Goal: Task Accomplishment & Management: Manage account settings

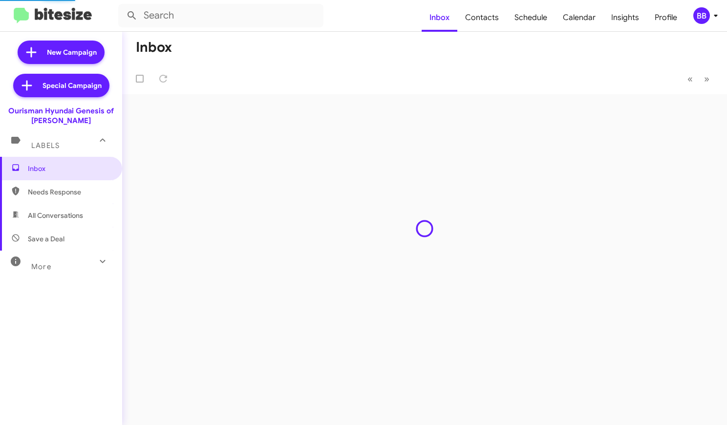
click at [697, 13] on div "BB" at bounding box center [701, 15] width 17 height 17
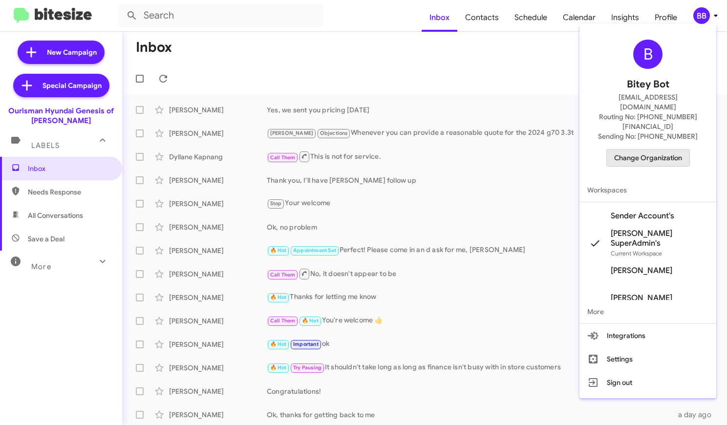
click at [669, 149] on span "Change Organization" at bounding box center [648, 157] width 68 height 17
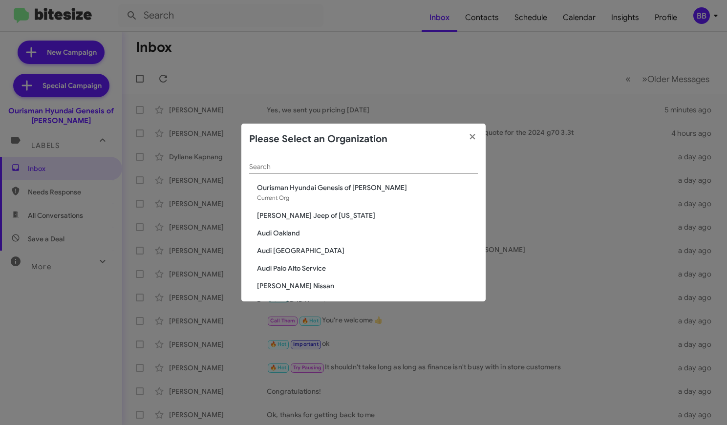
click at [350, 166] on input "Search" at bounding box center [363, 167] width 229 height 8
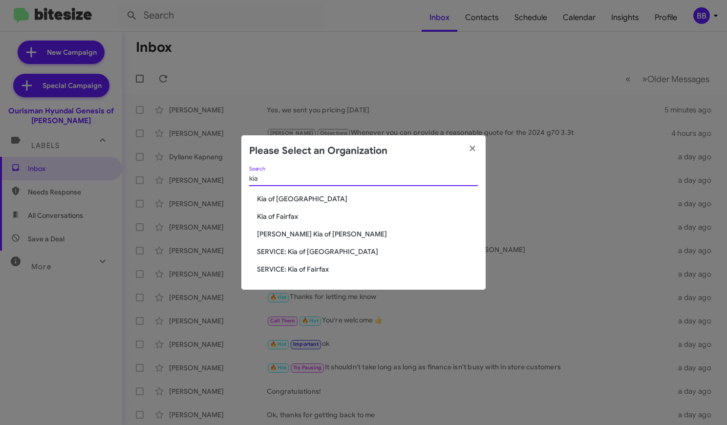
type input "kia"
click at [282, 217] on span "Kia of Fairfax" at bounding box center [367, 217] width 221 height 10
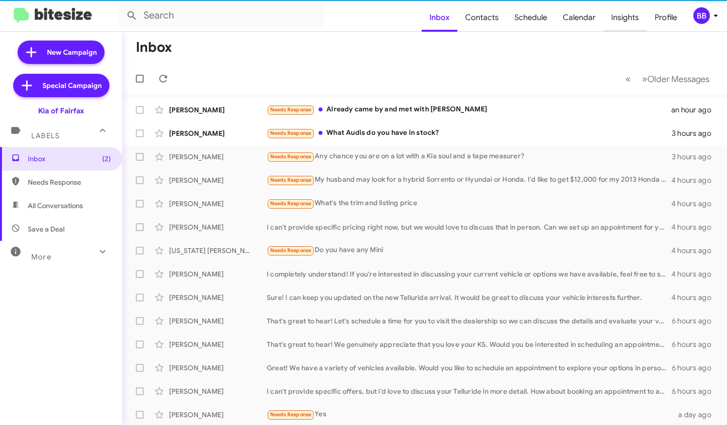
click at [629, 21] on span "Insights" at bounding box center [624, 17] width 43 height 28
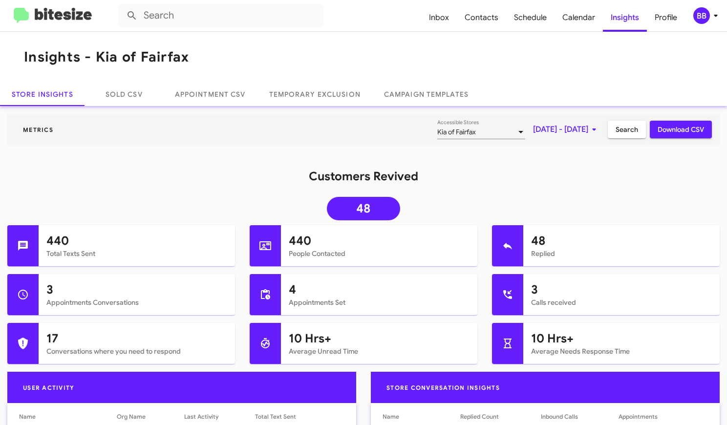
click at [58, 11] on img at bounding box center [53, 16] width 78 height 16
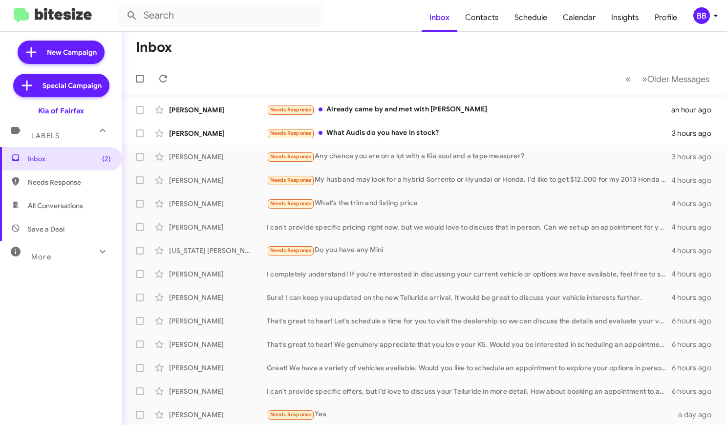
click at [69, 258] on div "More" at bounding box center [51, 253] width 87 height 18
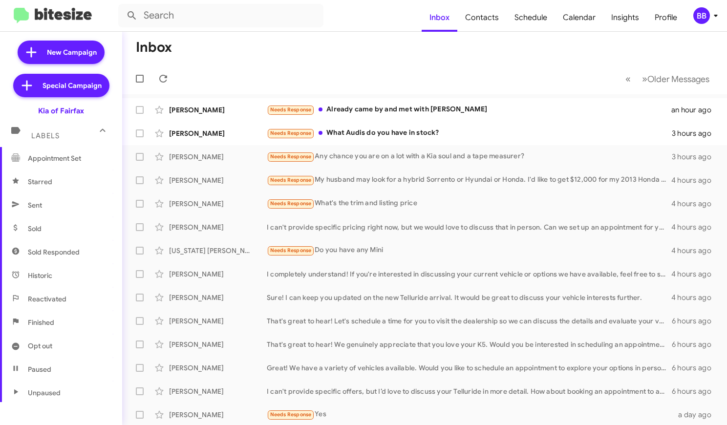
scroll to position [206, 0]
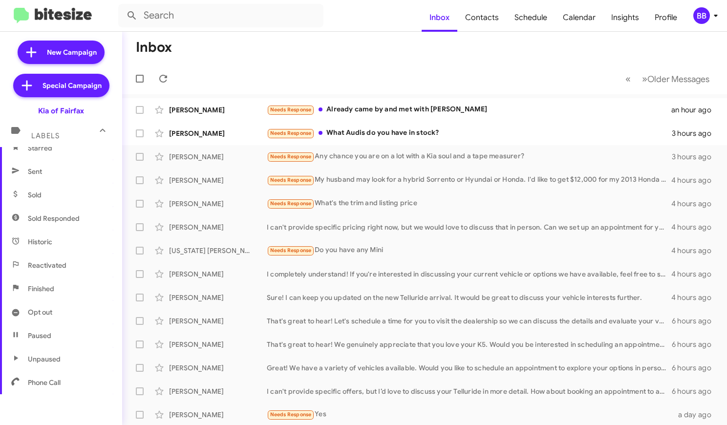
click at [60, 217] on span "Sold Responded" at bounding box center [54, 218] width 52 height 10
type input "in:sold-verified"
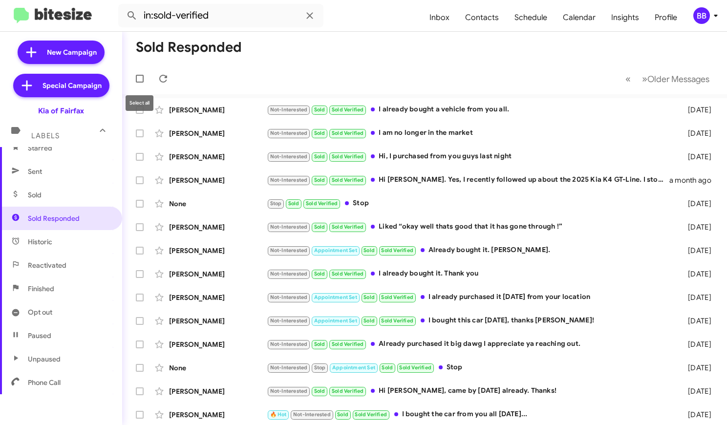
click at [139, 78] on span at bounding box center [140, 79] width 8 height 8
click at [139, 83] on input "checkbox" at bounding box center [139, 83] width 0 height 0
checkbox input "true"
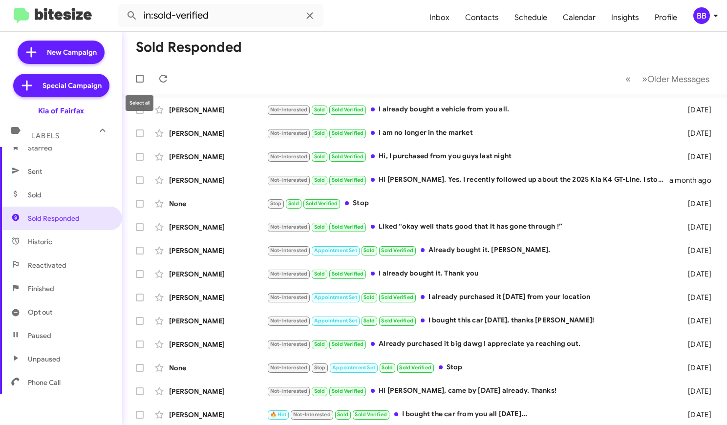
checkbox input "true"
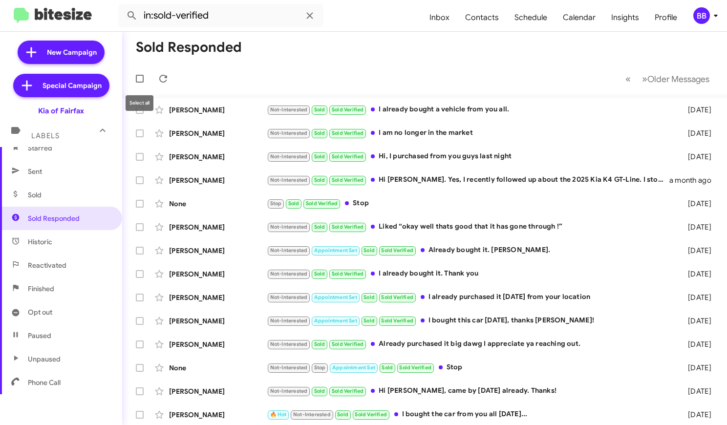
checkbox input "true"
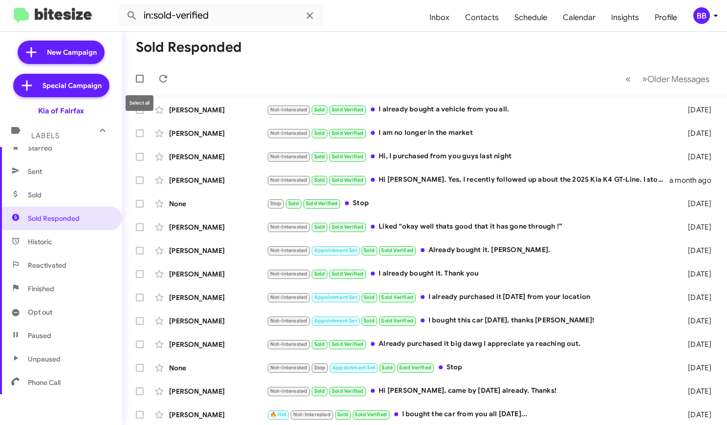
checkbox input "true"
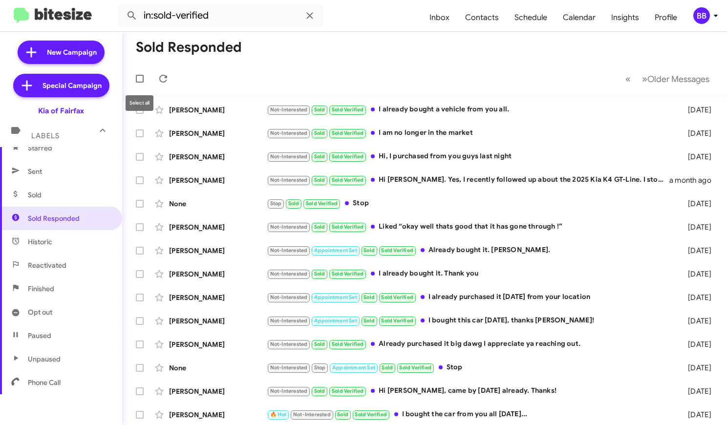
checkbox input "true"
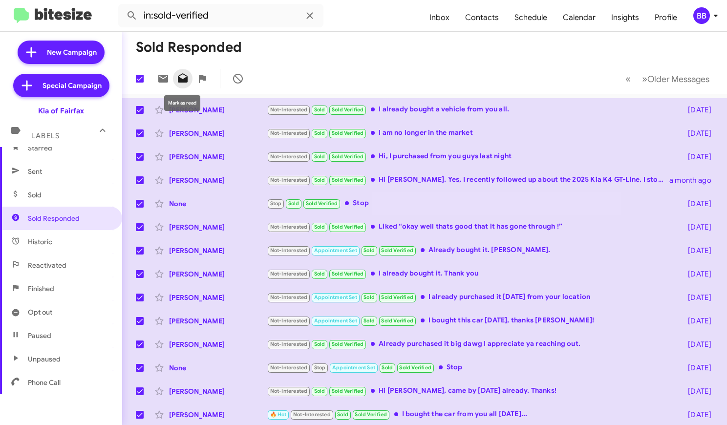
click at [180, 83] on icon at bounding box center [183, 79] width 12 height 12
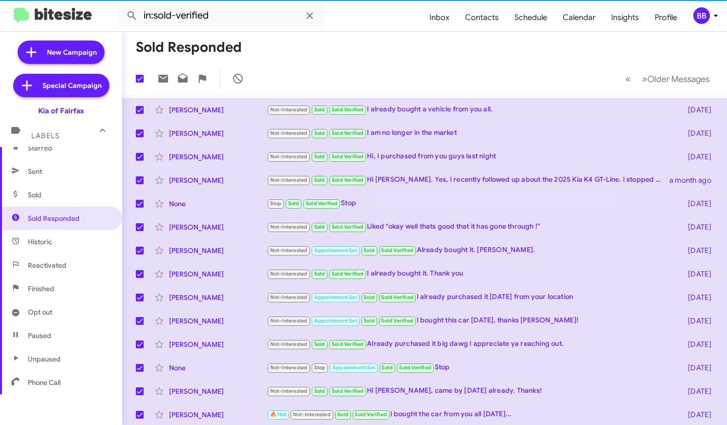
click at [358, 49] on mat-toolbar-row "Sold Responded" at bounding box center [424, 47] width 605 height 31
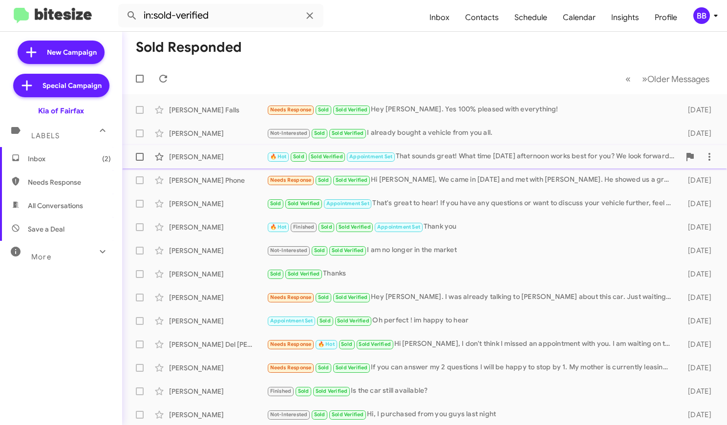
click at [232, 152] on div "Samuel D'Agostino" at bounding box center [218, 157] width 98 height 10
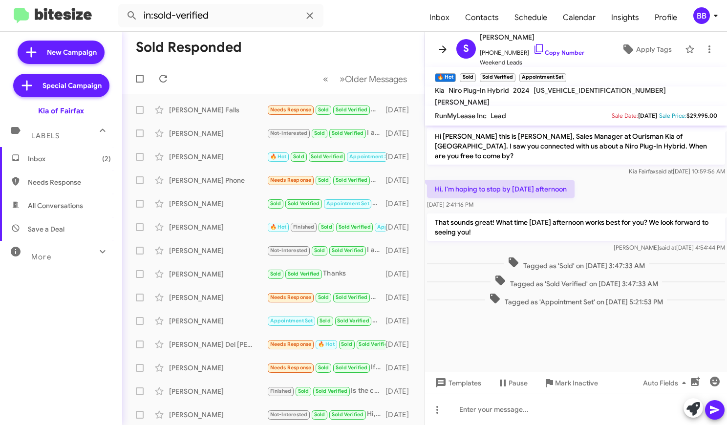
click at [444, 46] on icon at bounding box center [443, 49] width 12 height 12
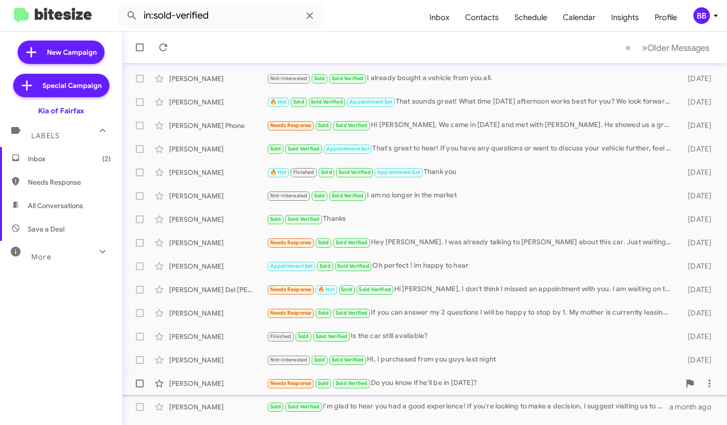
scroll to position [142, 0]
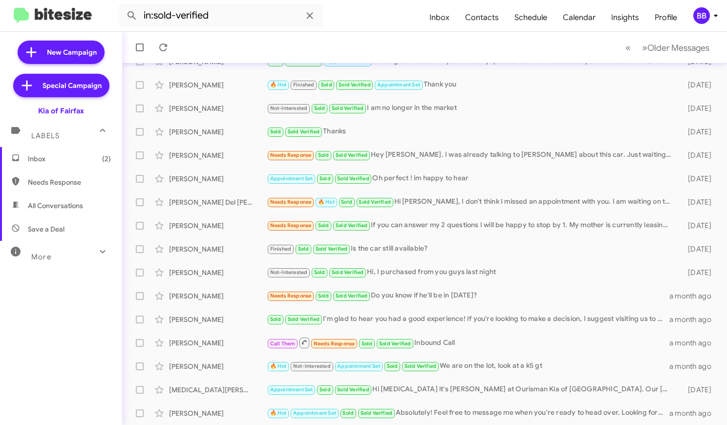
click at [695, 16] on div "BB" at bounding box center [701, 15] width 17 height 17
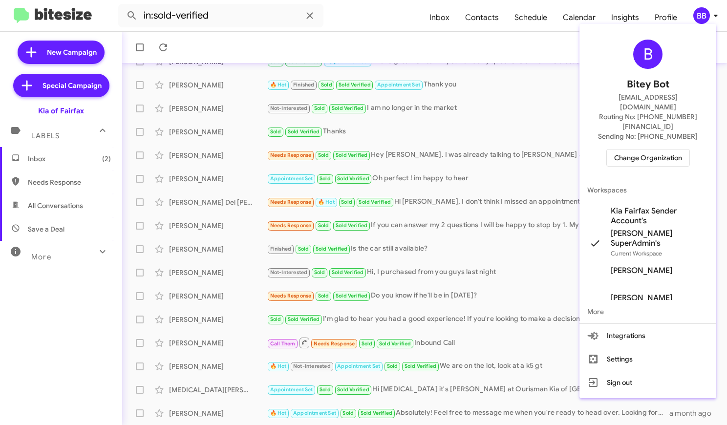
click at [657, 149] on span "Change Organization" at bounding box center [648, 157] width 68 height 17
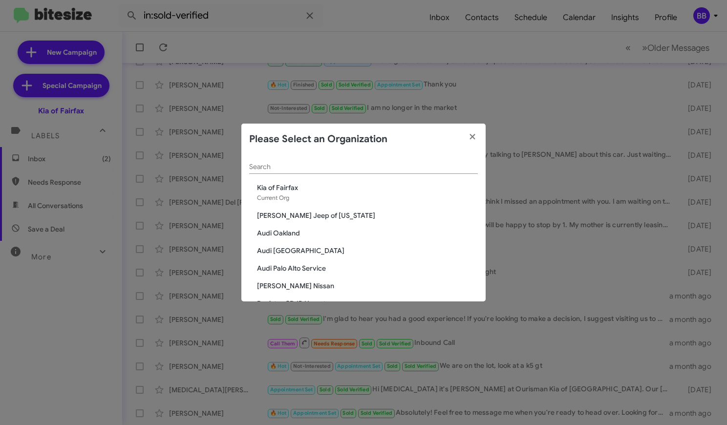
click at [363, 167] on input "Search" at bounding box center [363, 167] width 229 height 8
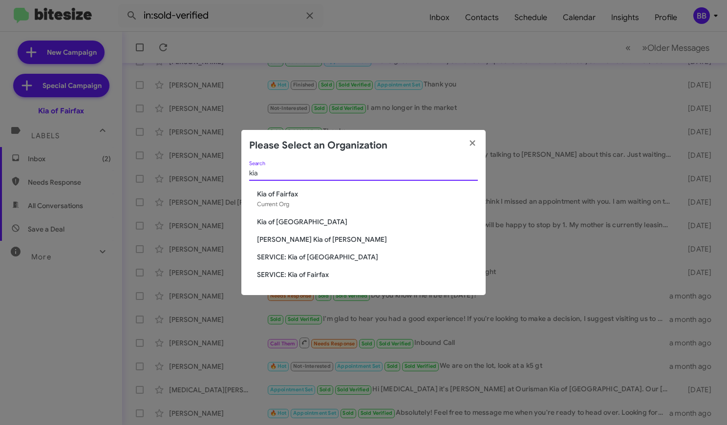
type input "kia"
click at [290, 222] on span "Kia of [GEOGRAPHIC_DATA]" at bounding box center [367, 222] width 221 height 10
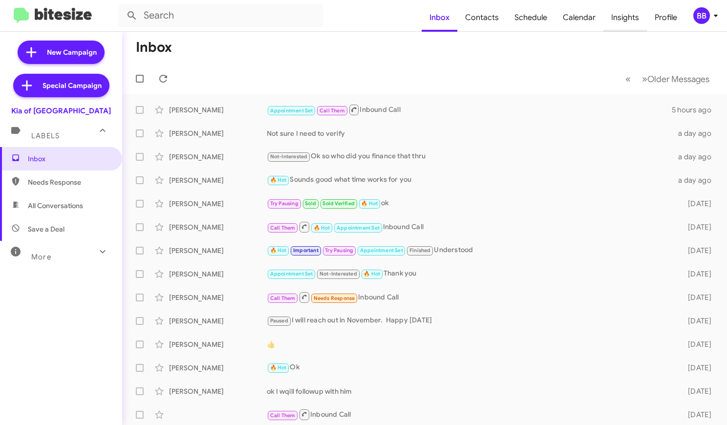
click at [622, 24] on span "Insights" at bounding box center [624, 17] width 43 height 28
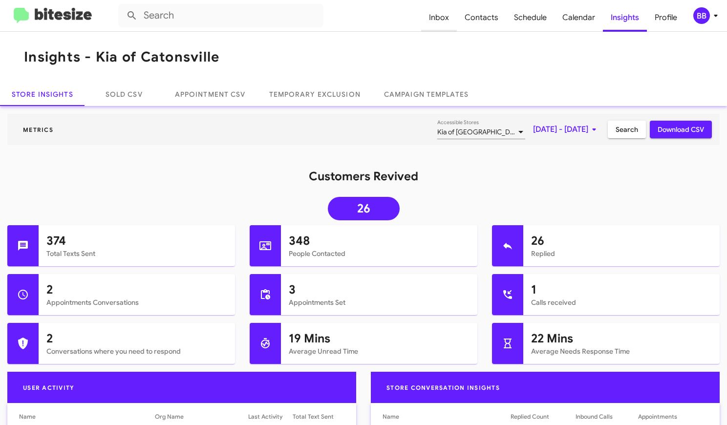
click at [442, 22] on span "Inbox" at bounding box center [439, 17] width 36 height 28
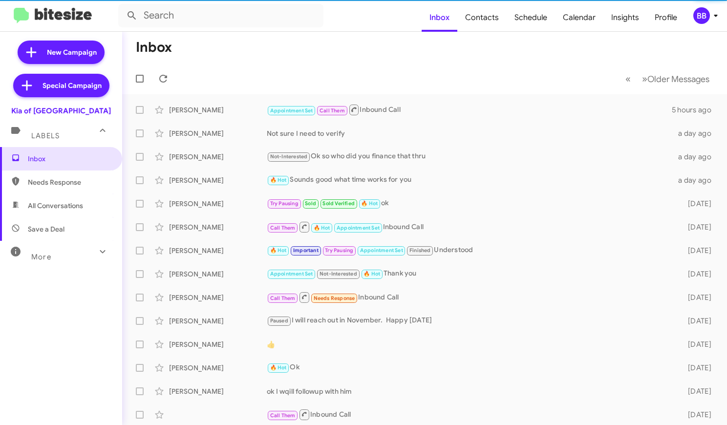
click at [85, 261] on div "More" at bounding box center [51, 253] width 87 height 18
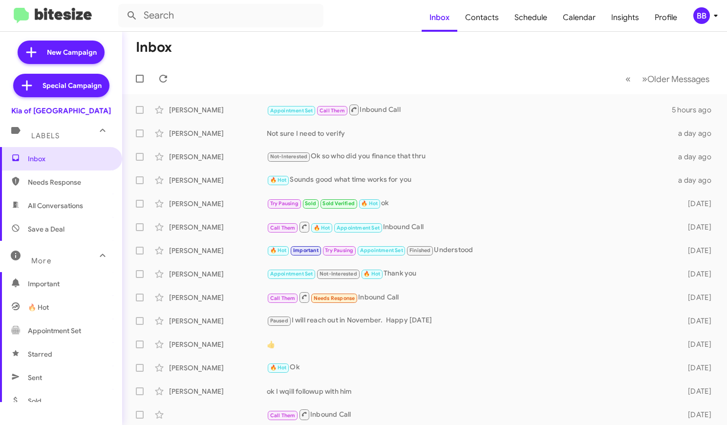
scroll to position [206, 0]
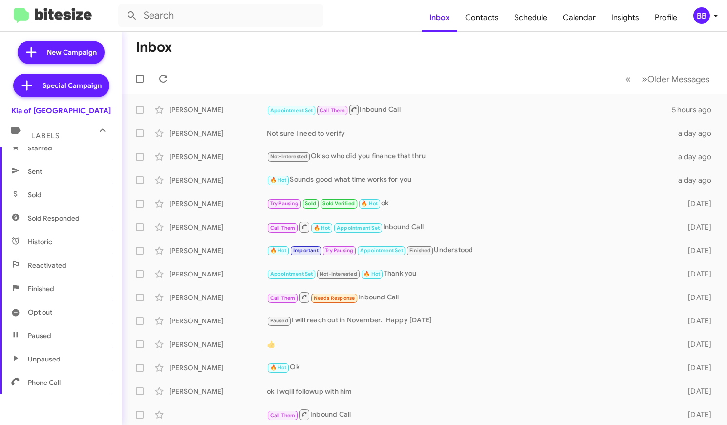
click at [78, 216] on span "Sold Responded" at bounding box center [54, 218] width 52 height 10
type input "in:sold-verified"
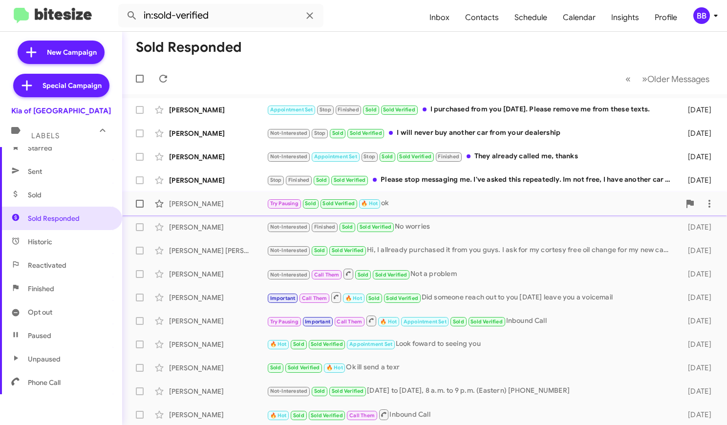
click at [238, 214] on span "Robert Andersen Try Pausing Sold Sold Verified 🔥 Hot ok 2 days ago" at bounding box center [424, 203] width 605 height 23
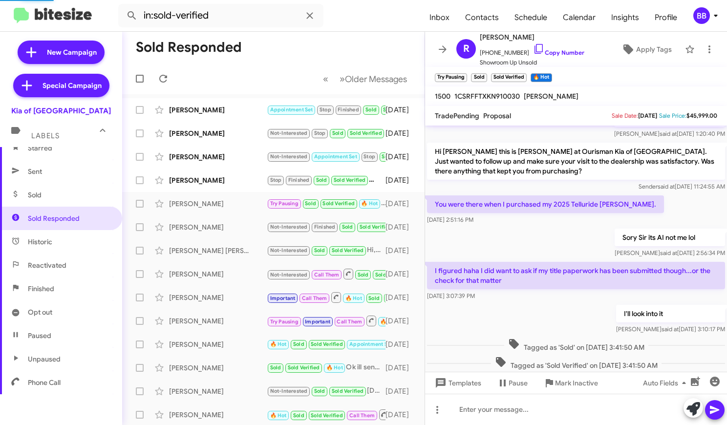
scroll to position [386, 0]
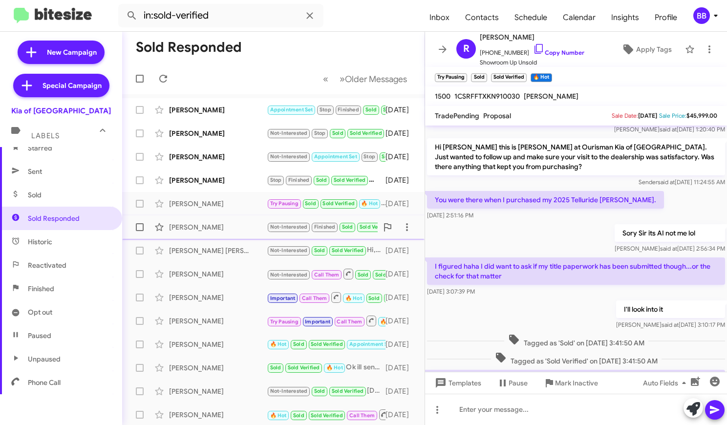
click at [235, 230] on div "Regina Nagy" at bounding box center [218, 227] width 98 height 10
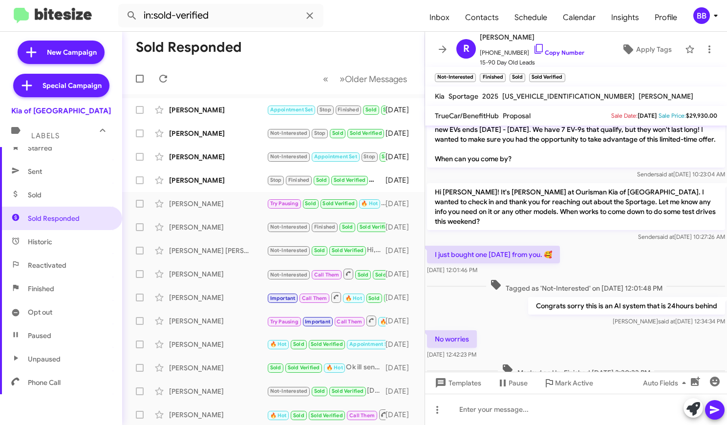
scroll to position [412, 0]
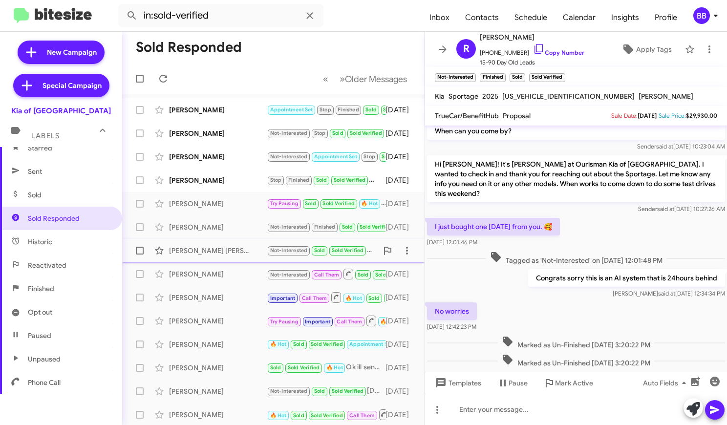
click at [225, 256] on div "Miguel Hernandez Rogel Not-Interested Sold Sold Verified Hi, I allready purchas…" at bounding box center [273, 251] width 287 height 20
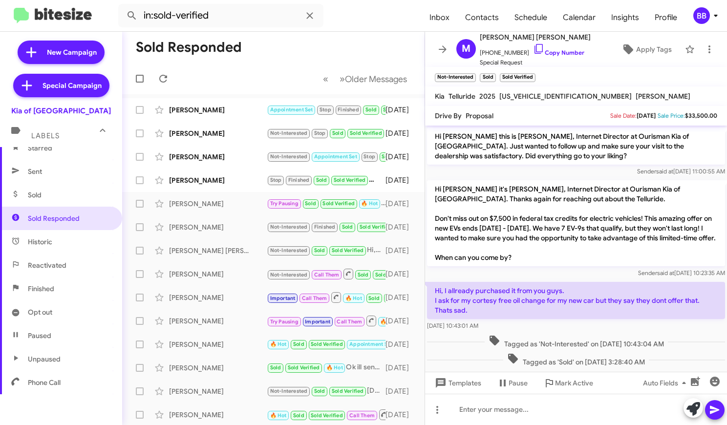
scroll to position [40, 0]
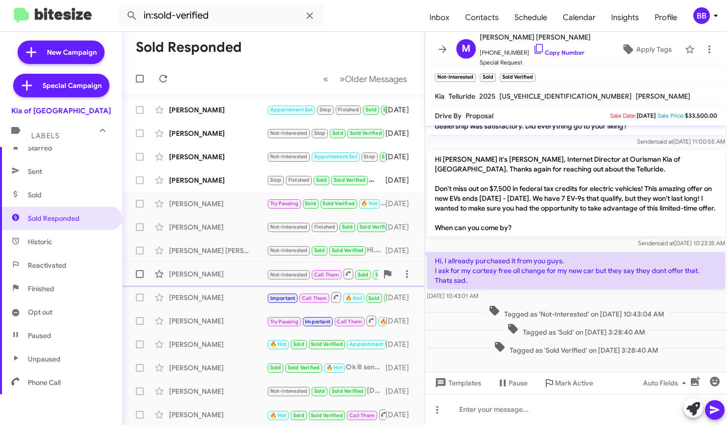
click at [231, 273] on div "[PERSON_NAME]" at bounding box center [218, 274] width 98 height 10
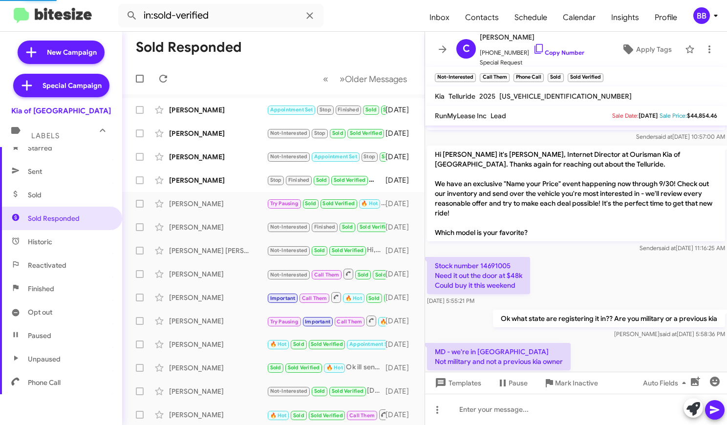
scroll to position [94, 0]
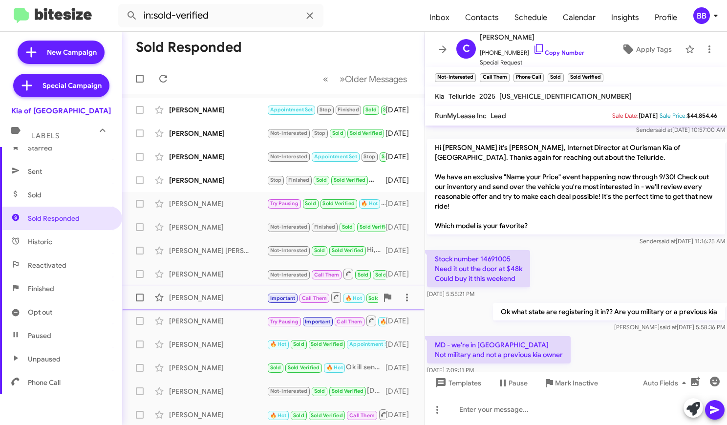
click at [208, 292] on div "Kenny Majekodunmi Important Call Them 🔥 Hot Sold Sold Verified Did someone reac…" at bounding box center [273, 298] width 287 height 20
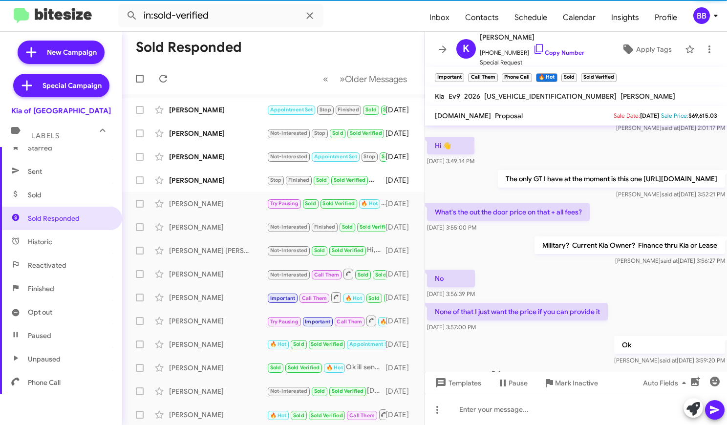
scroll to position [1000, 0]
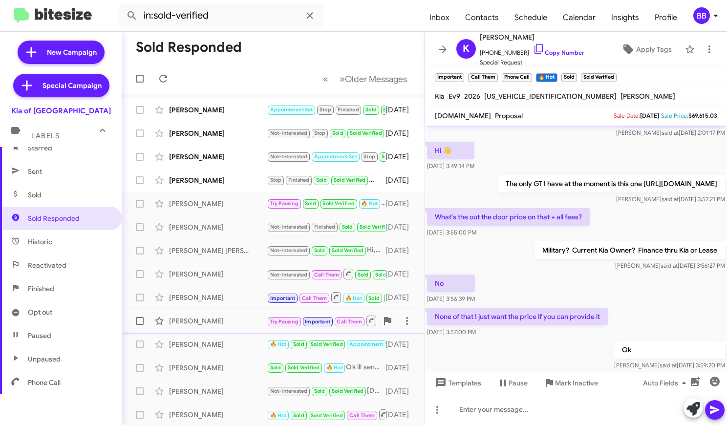
click at [235, 316] on div "[PERSON_NAME]" at bounding box center [218, 321] width 98 height 10
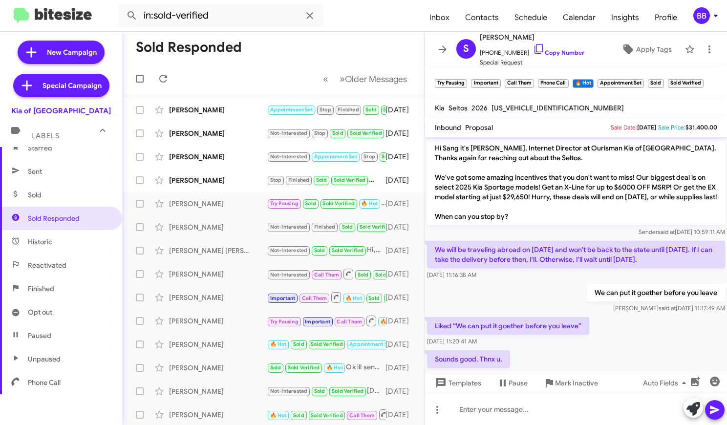
click at [708, 24] on mat-toolbar "in:sold-verified Inbox Contacts Schedule Calendar Insights Profile BB" at bounding box center [363, 15] width 727 height 31
click at [705, 19] on div "BB" at bounding box center [701, 15] width 17 height 17
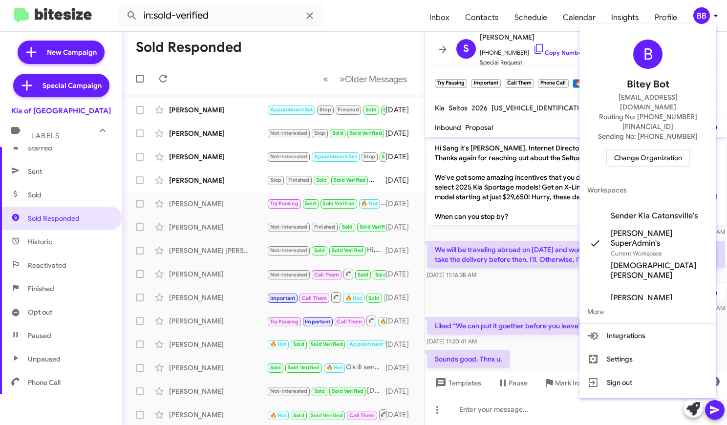
click at [653, 149] on span "Change Organization" at bounding box center [648, 157] width 68 height 17
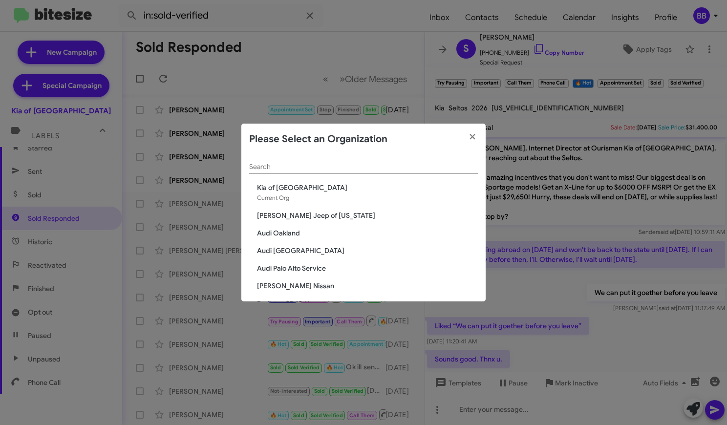
click at [277, 164] on input "Search" at bounding box center [363, 167] width 229 height 8
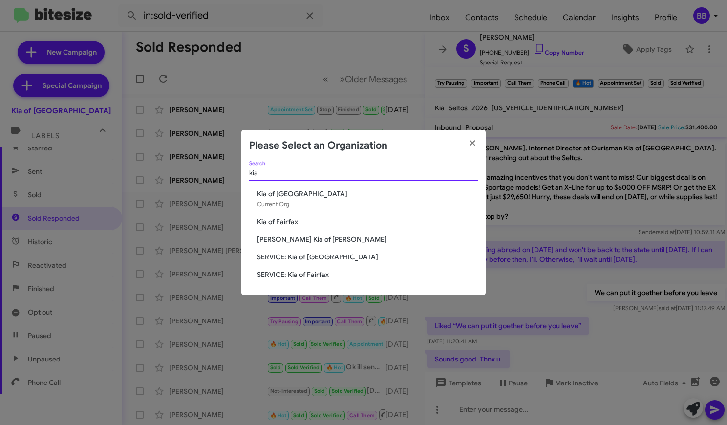
type input "kia"
click at [287, 240] on span "[PERSON_NAME] Kia of [PERSON_NAME]" at bounding box center [367, 240] width 221 height 10
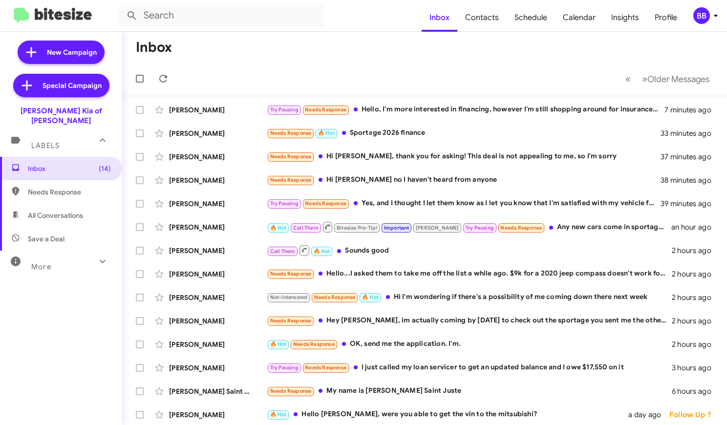
click at [71, 254] on div "More" at bounding box center [51, 263] width 87 height 18
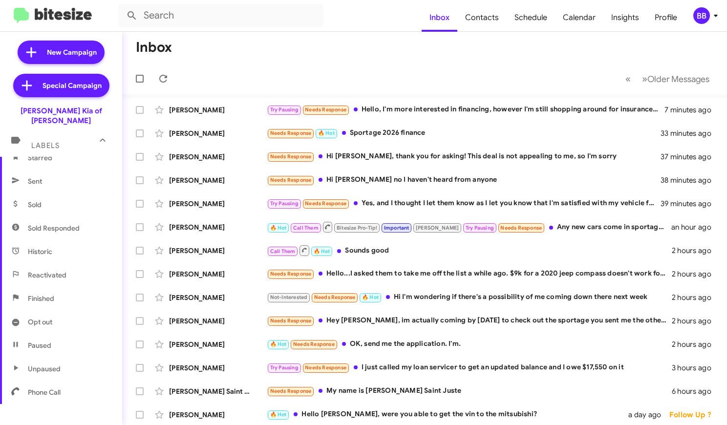
click at [74, 223] on span "Sold Responded" at bounding box center [54, 228] width 52 height 10
type input "in:sold-verified"
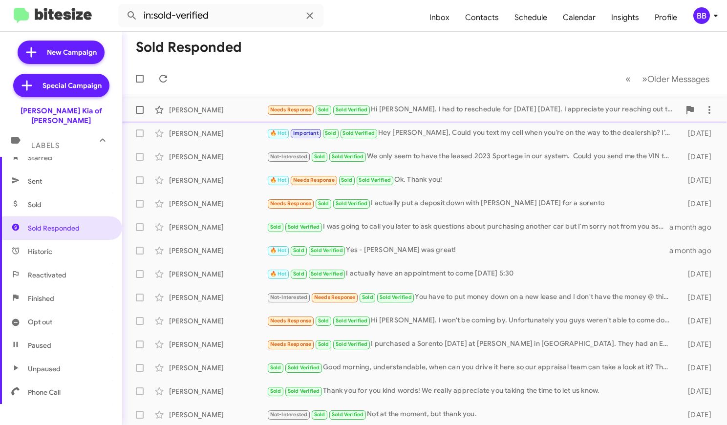
click at [211, 108] on div "Miriam Roman" at bounding box center [218, 110] width 98 height 10
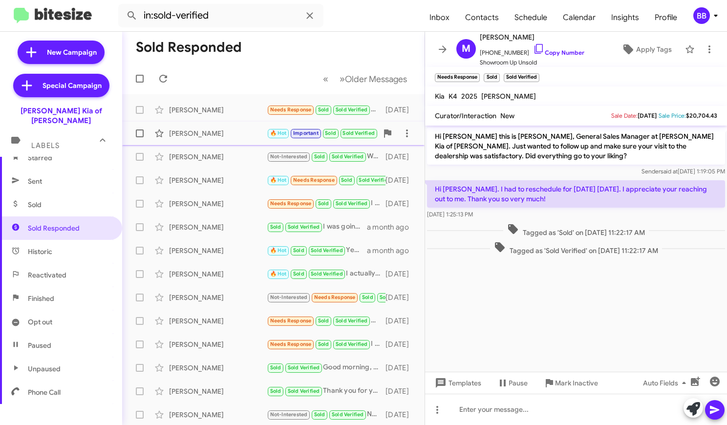
click at [219, 144] on span "Michael Carovillano 🔥 Hot Important Sold Sold Verified Hey Mike, Could you text…" at bounding box center [273, 133] width 302 height 23
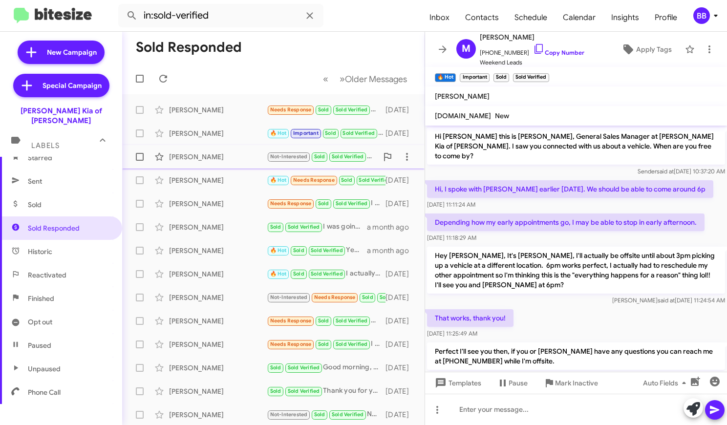
click at [201, 158] on div "Michael Boffa" at bounding box center [218, 157] width 98 height 10
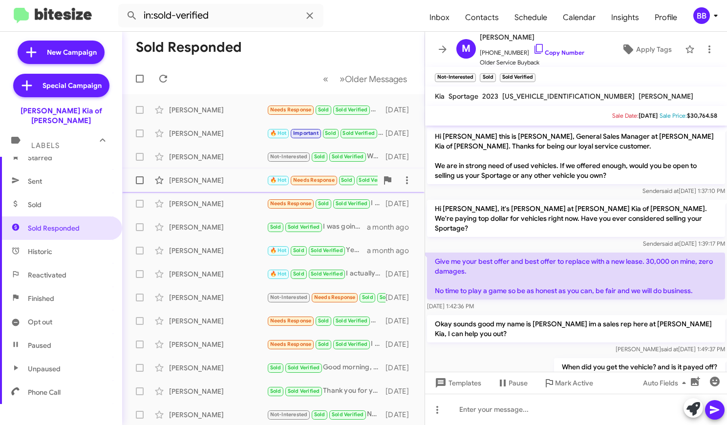
click at [225, 188] on div "Susan Zorn 🔥 Hot Needs Response Sold Sold Verified Ok. Thank you! 21 days ago" at bounding box center [273, 181] width 287 height 20
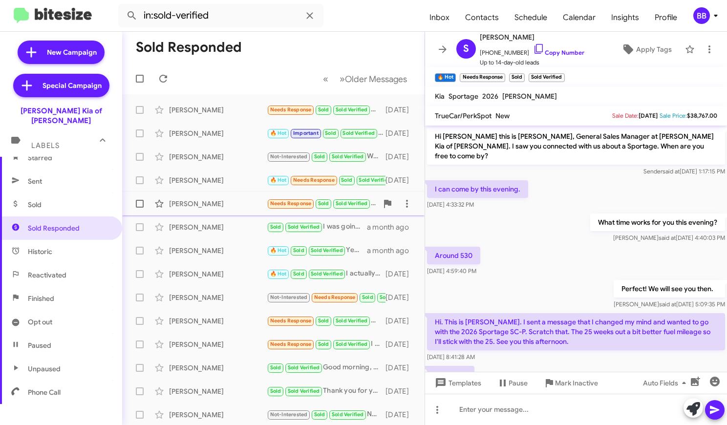
click at [219, 207] on div "Brian Swet" at bounding box center [218, 204] width 98 height 10
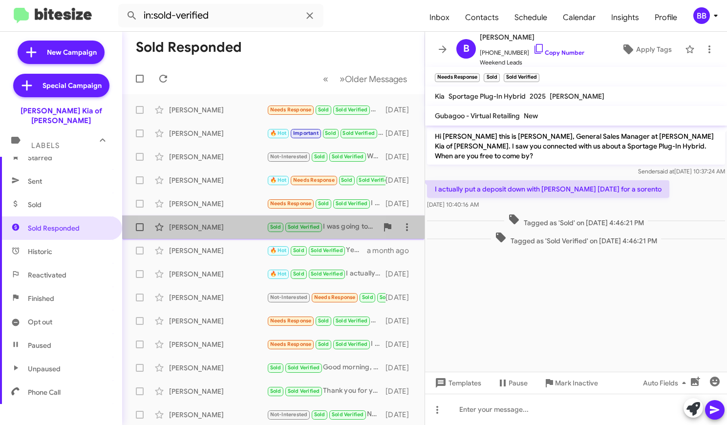
click at [219, 227] on div "Martha Knight" at bounding box center [218, 227] width 98 height 10
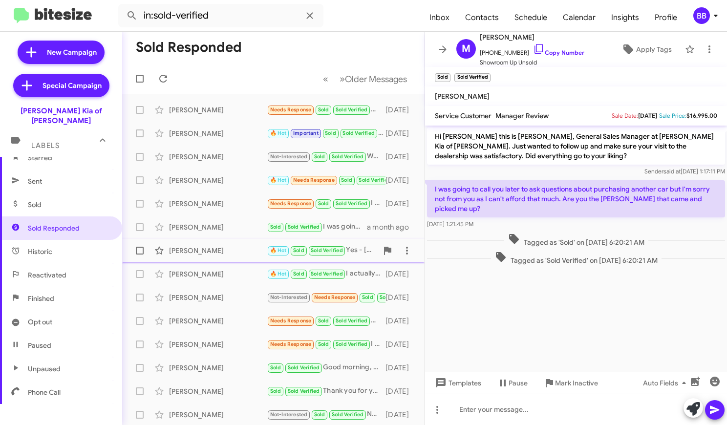
click at [219, 254] on div "Christie Bowness" at bounding box center [218, 251] width 98 height 10
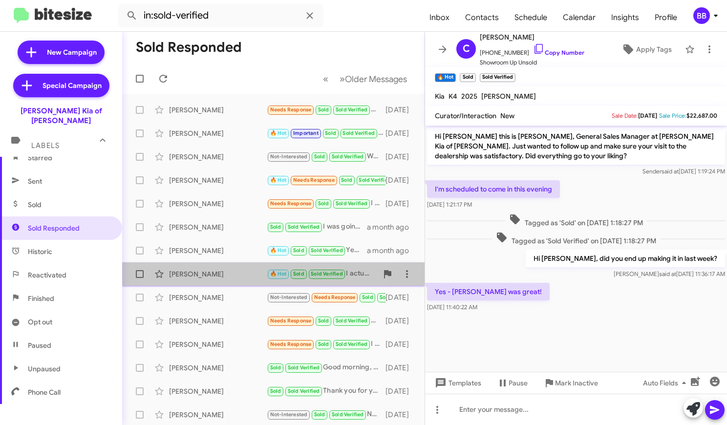
click at [220, 275] on div "Laura Tamasaukas" at bounding box center [218, 274] width 98 height 10
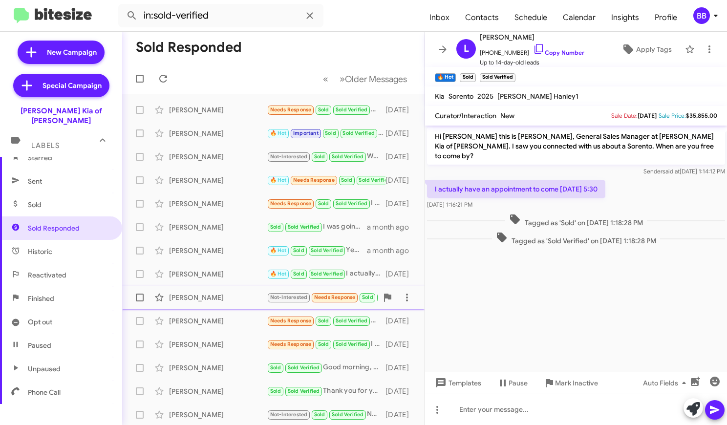
click at [219, 302] on div "Linda Snyder" at bounding box center [218, 298] width 98 height 10
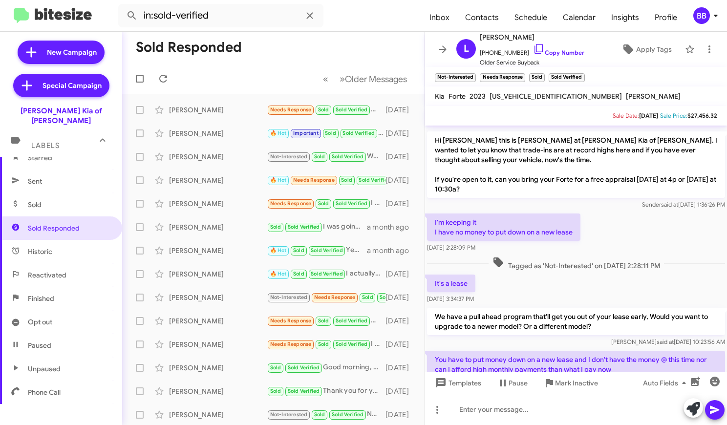
scroll to position [142, 0]
click at [232, 326] on div "Jessica Mitchell Needs Response Sold Sold Verified Hi Stephen. I won't be comin…" at bounding box center [273, 321] width 287 height 20
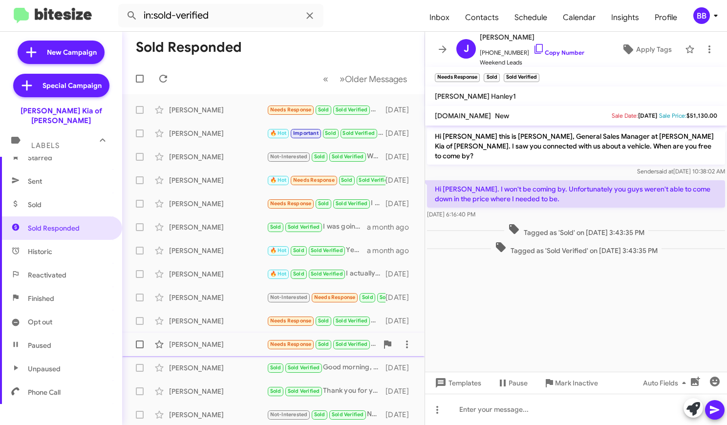
click at [235, 346] on div "Joseph Schwab" at bounding box center [218, 345] width 98 height 10
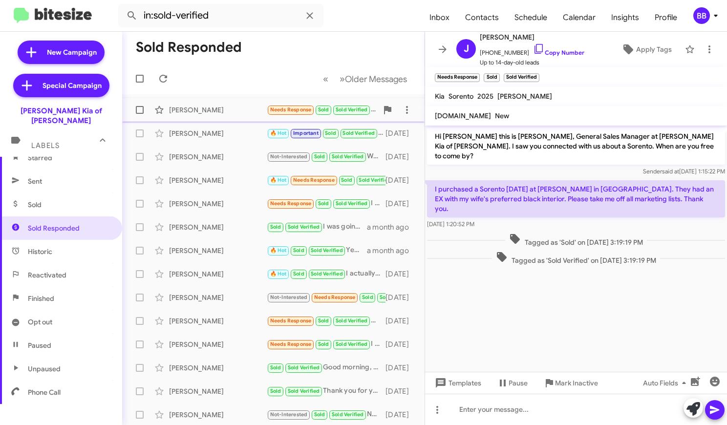
click at [215, 107] on div "Miriam Roman" at bounding box center [218, 110] width 98 height 10
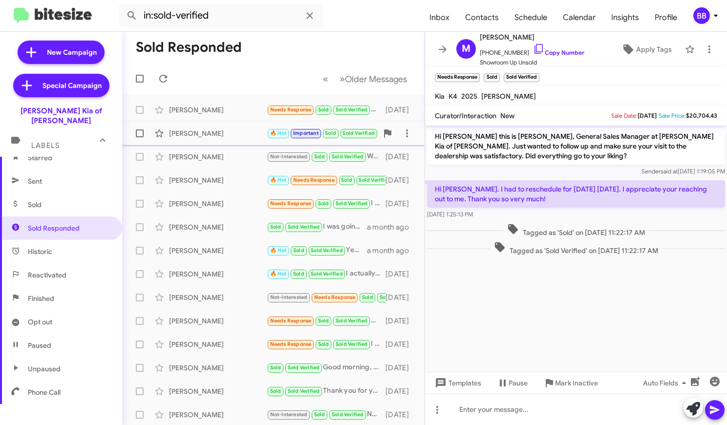
click at [221, 138] on div "Michael Carovillano" at bounding box center [218, 133] width 98 height 10
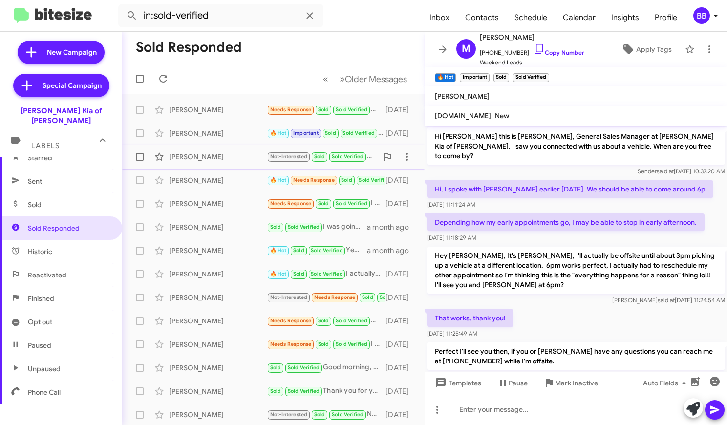
click at [229, 157] on div "Michael Boffa" at bounding box center [218, 157] width 98 height 10
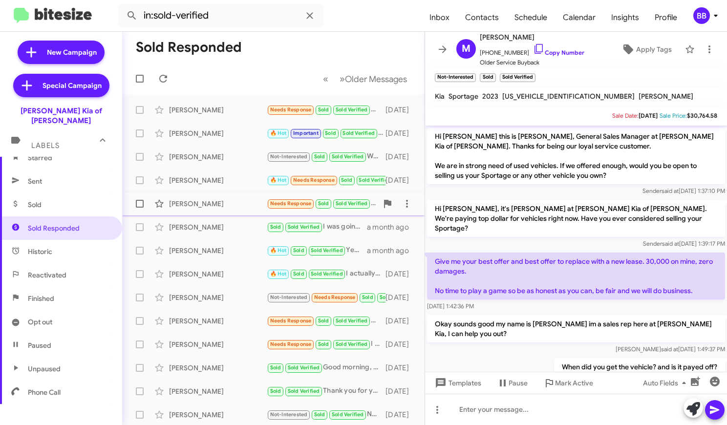
click at [193, 200] on div "Brian Swet" at bounding box center [218, 204] width 98 height 10
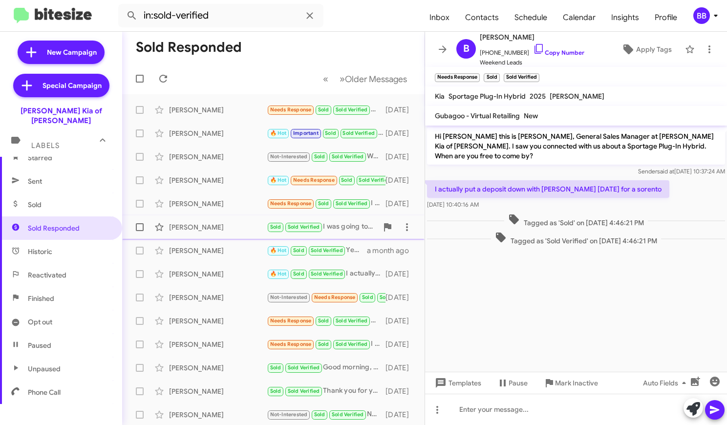
click at [207, 229] on div "Martha Knight" at bounding box center [218, 227] width 98 height 10
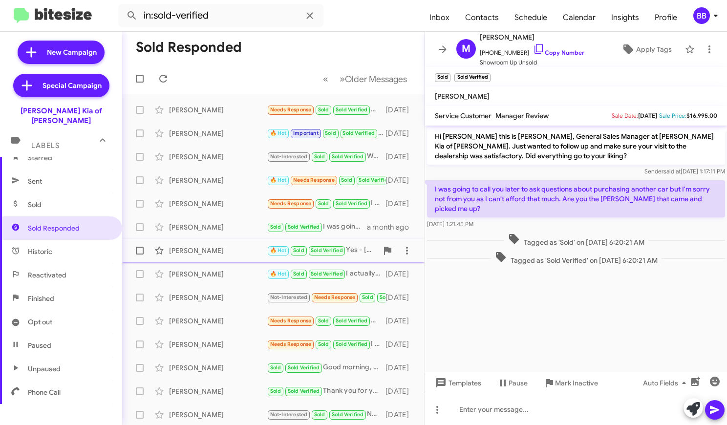
click at [215, 252] on div "Christie Bowness" at bounding box center [218, 251] width 98 height 10
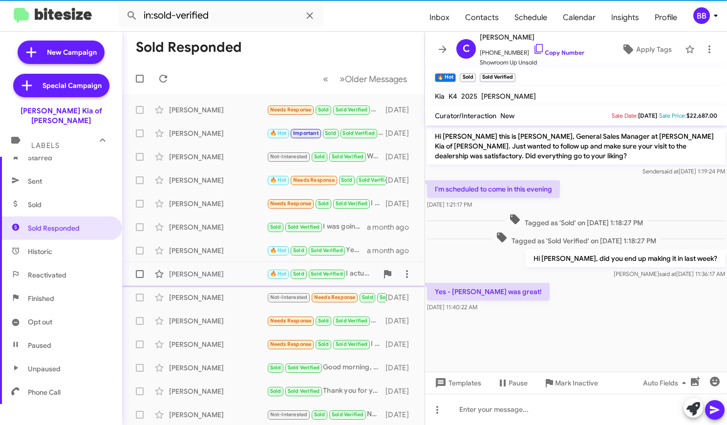
click at [216, 276] on div "Laura Tamasaukas" at bounding box center [218, 274] width 98 height 10
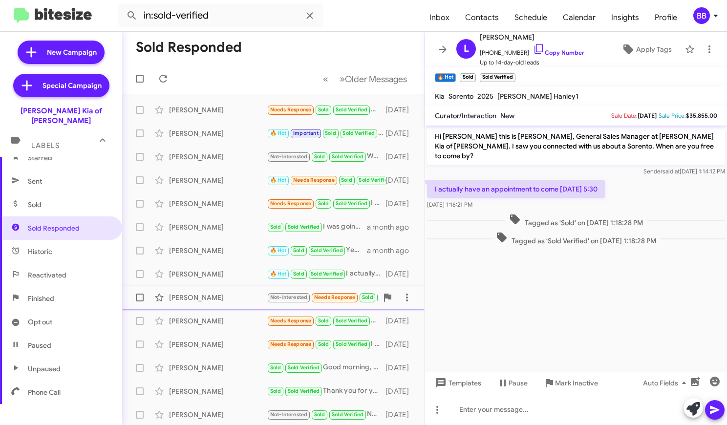
click at [213, 303] on div "Linda Snyder Not-Interested Needs Response Sold Sold Verified You have to put m…" at bounding box center [273, 298] width 287 height 20
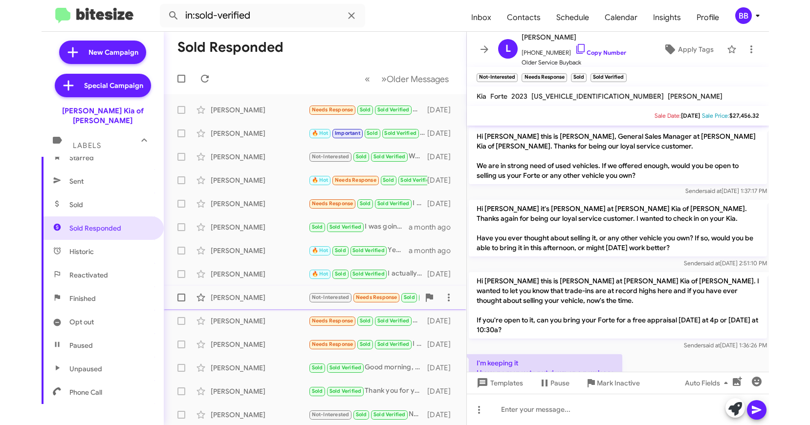
scroll to position [113, 0]
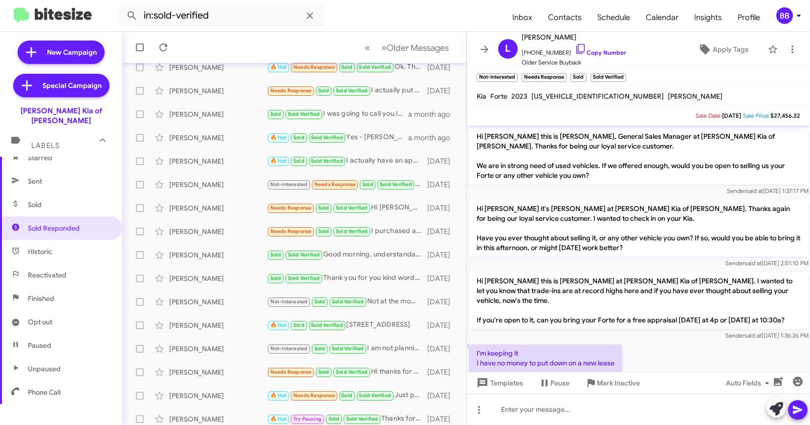
click at [726, 11] on div "BB" at bounding box center [784, 15] width 17 height 17
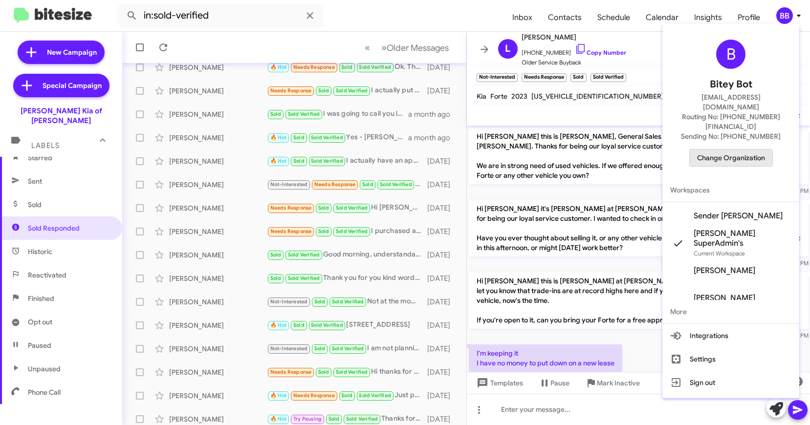
click at [718, 149] on span "Change Organization" at bounding box center [731, 157] width 68 height 17
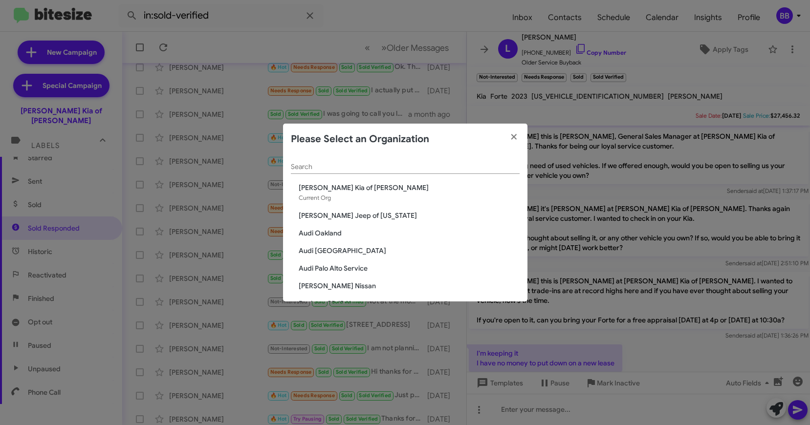
click at [335, 165] on input "Search" at bounding box center [405, 167] width 229 height 8
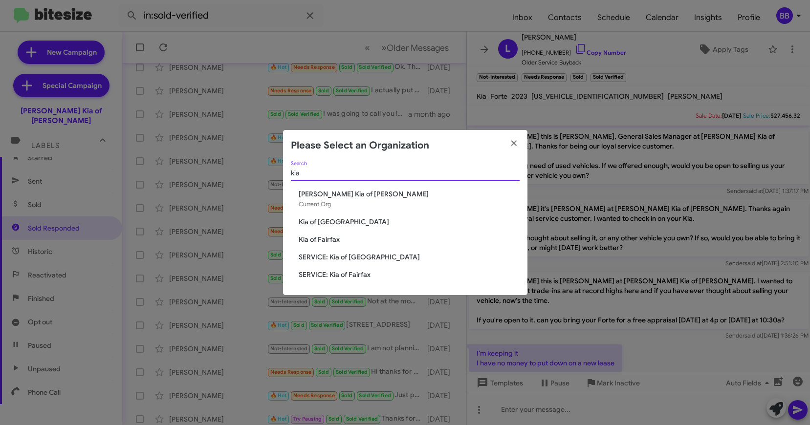
type input "kia"
click at [316, 238] on span "Kia of Fairfax" at bounding box center [409, 240] width 221 height 10
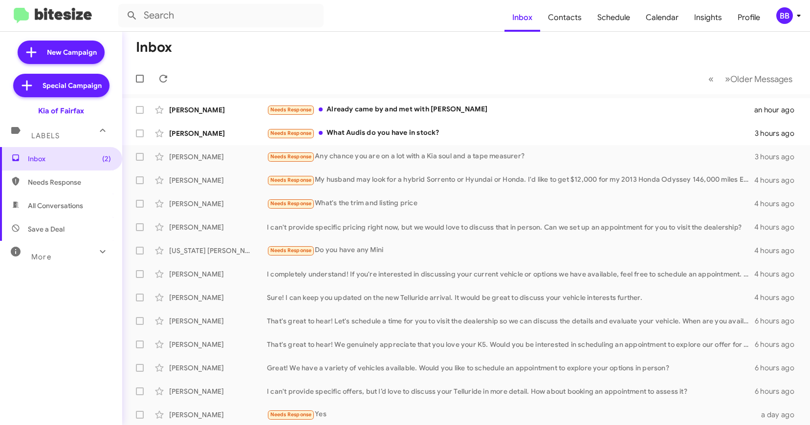
click at [26, 257] on div "More" at bounding box center [51, 253] width 87 height 18
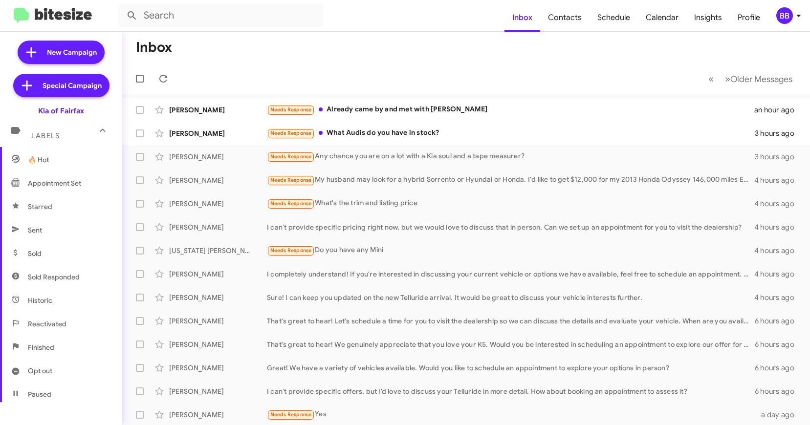
scroll to position [152, 0]
click at [59, 276] on span "Sold Responded" at bounding box center [54, 273] width 52 height 10
type input "in:sold-verified"
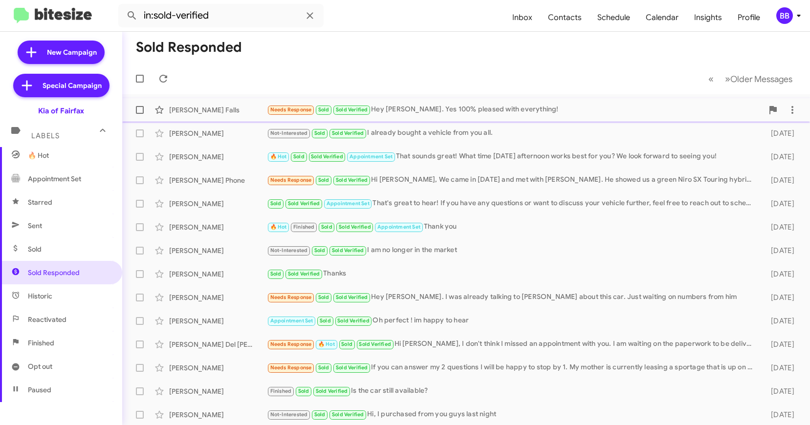
click at [219, 109] on div "Anthony Falls" at bounding box center [218, 110] width 98 height 10
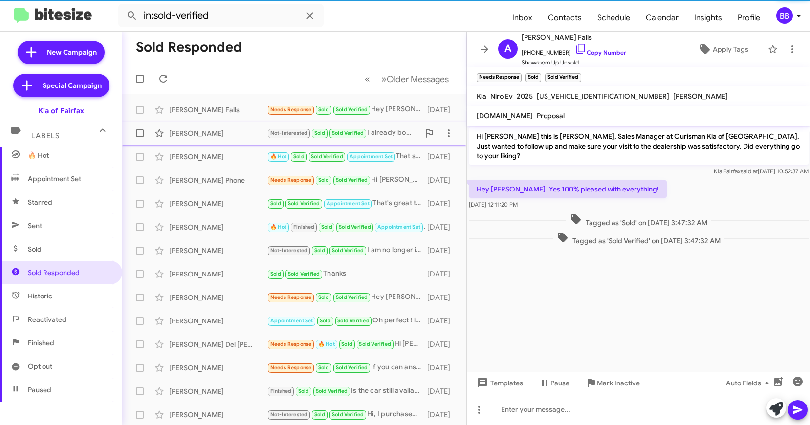
click at [219, 137] on div "Chessie Shoemaker" at bounding box center [218, 133] width 98 height 10
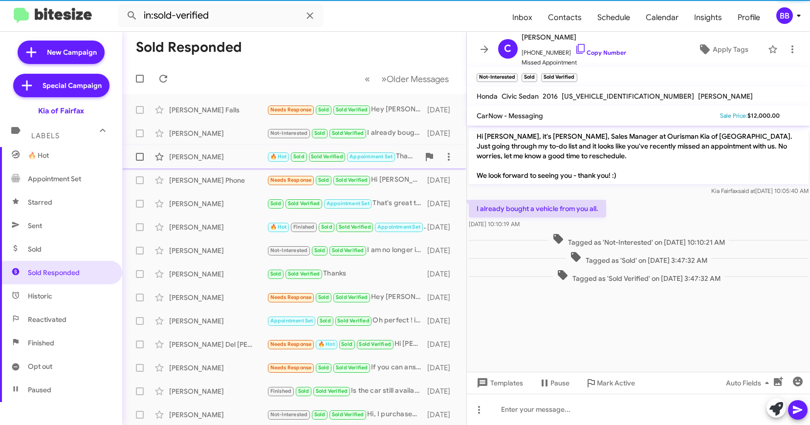
click at [224, 158] on div "Samuel D'Agostino" at bounding box center [218, 157] width 98 height 10
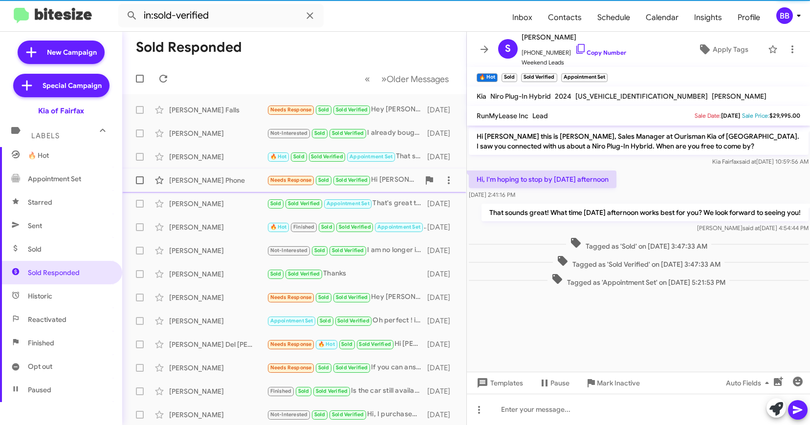
click at [224, 188] on div "Lee Phone Needs Response Sold Sold Verified Hi Anthony, We came in yesterday an…" at bounding box center [294, 181] width 328 height 20
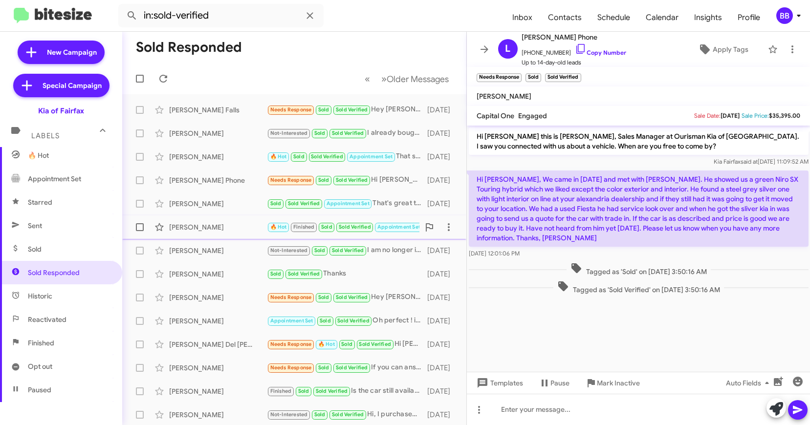
click at [227, 215] on span "Eleanor Purino 🔥 Hot Finished Sold Sold Verified Appointment Set Thank you 14 d…" at bounding box center [294, 226] width 344 height 23
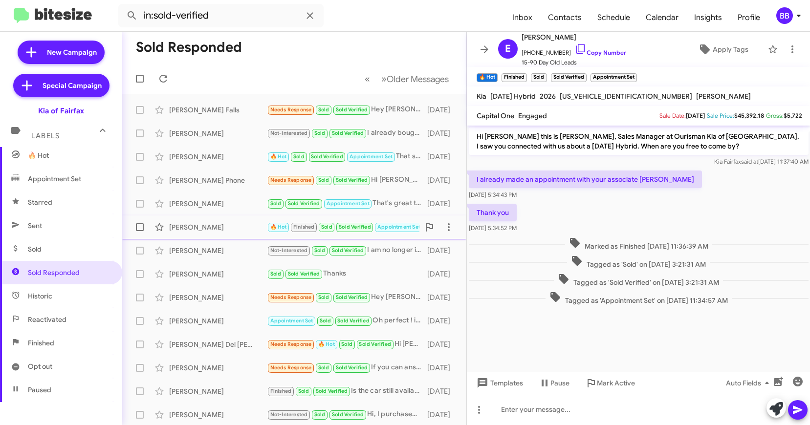
click at [229, 235] on div "Eleanor Purino 🔥 Hot Finished Sold Sold Verified Appointment Set Thank you 14 d…" at bounding box center [294, 227] width 328 height 20
click at [234, 248] on div "Brian Disbrow" at bounding box center [218, 251] width 98 height 10
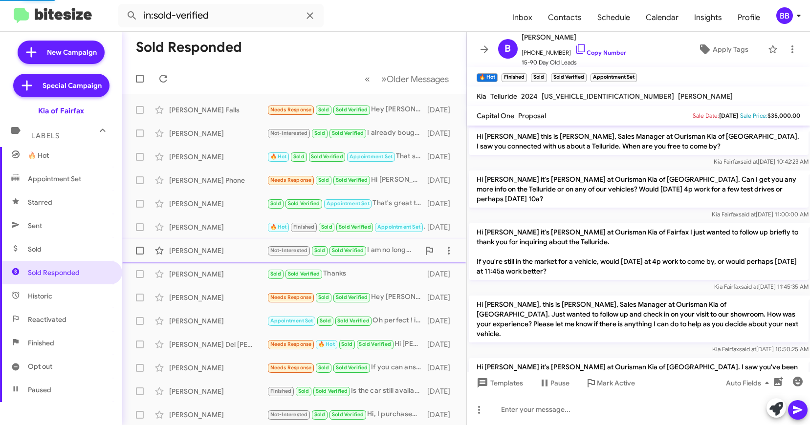
scroll to position [128, 0]
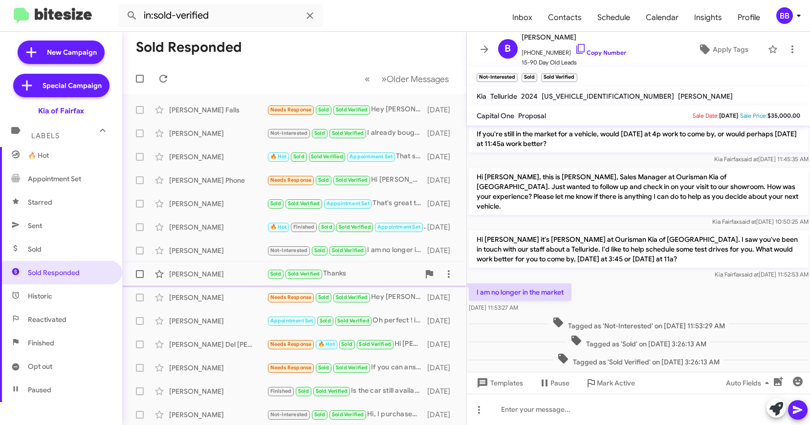
click at [242, 271] on div "Dylan Wilkinson" at bounding box center [218, 274] width 98 height 10
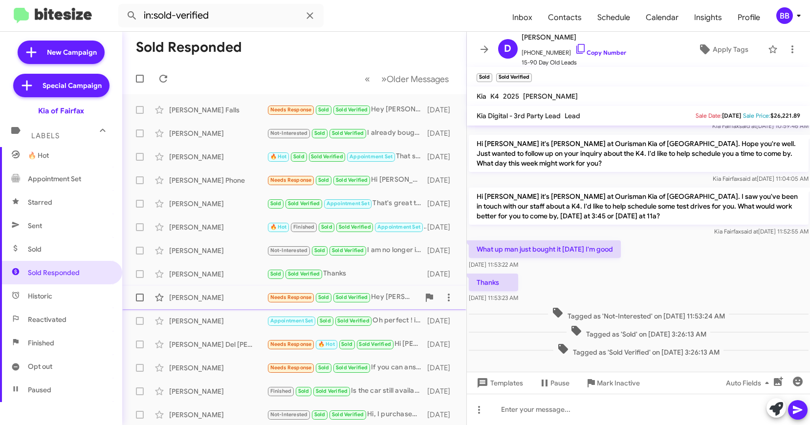
click at [242, 300] on div "Ben Kannheiser" at bounding box center [218, 298] width 98 height 10
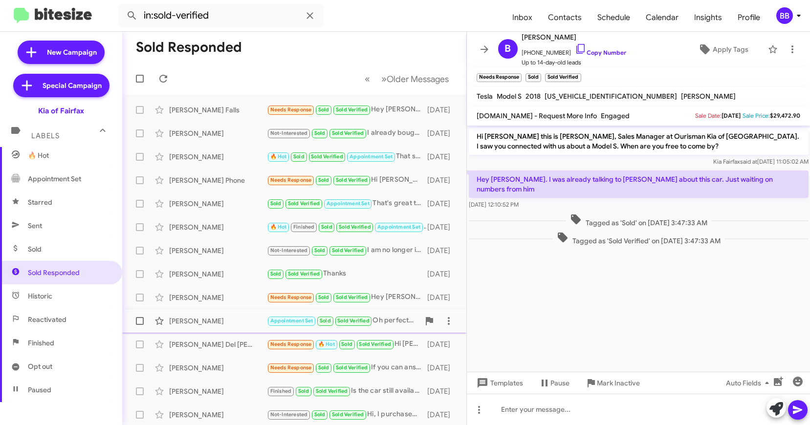
click at [244, 326] on div "Devin Gardiner Appointment Set Sold Sold Verified Oh perfect ! im happy to hear…" at bounding box center [294, 321] width 328 height 20
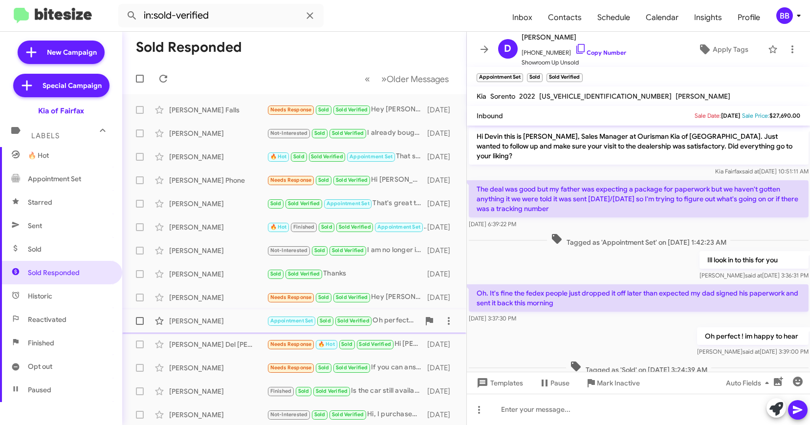
click at [227, 324] on div "Devin Gardiner" at bounding box center [218, 321] width 98 height 10
click at [227, 343] on div "Michael Del Biondo" at bounding box center [218, 345] width 98 height 10
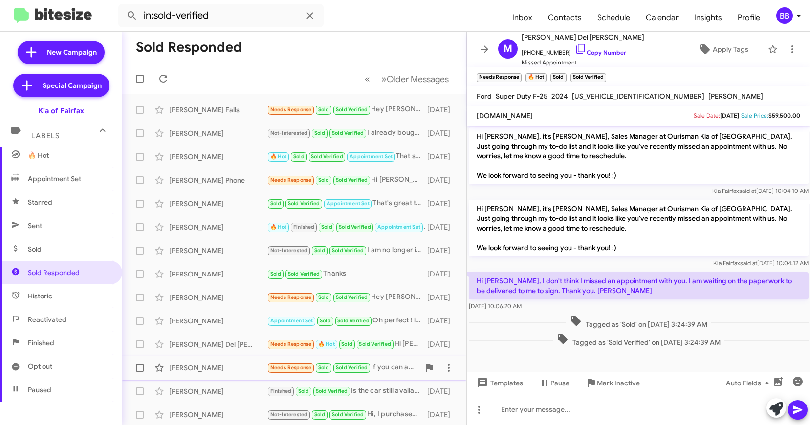
click at [225, 363] on div "Julie Whitehead" at bounding box center [218, 368] width 98 height 10
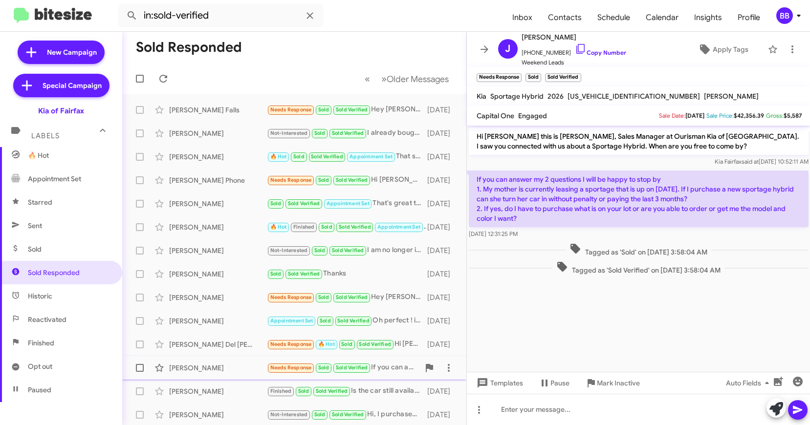
click at [224, 377] on div "Julie Whitehead Needs Response Sold Sold Verified If you can answer my 2 questi…" at bounding box center [294, 368] width 328 height 20
click at [224, 366] on div "Julie Whitehead" at bounding box center [218, 368] width 98 height 10
click at [219, 387] on div "Andy Yeater" at bounding box center [218, 391] width 98 height 10
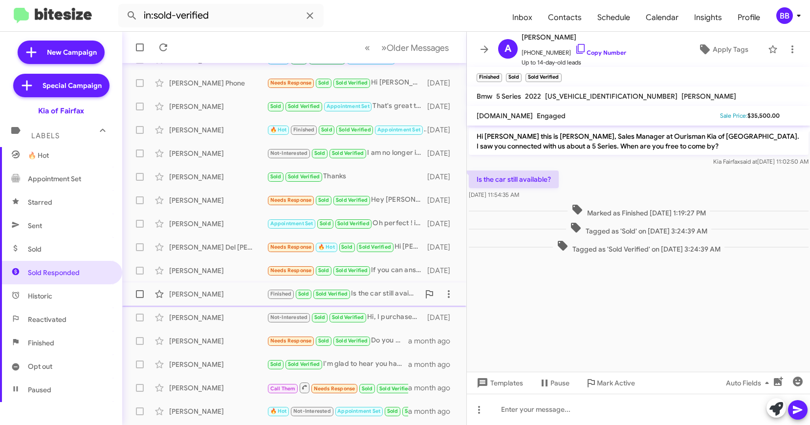
scroll to position [129, 0]
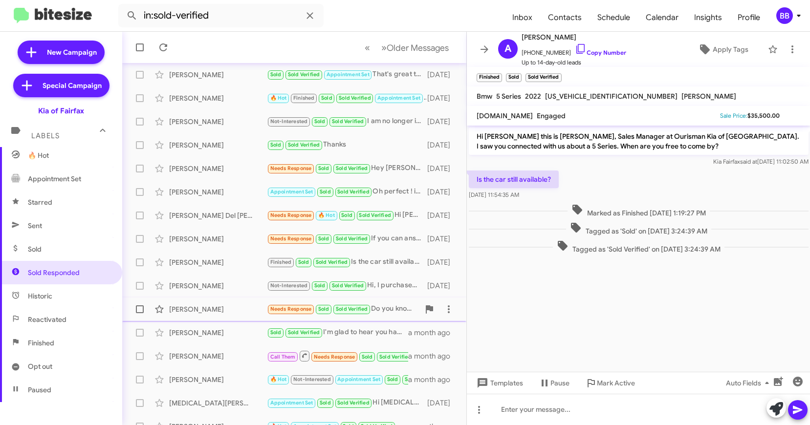
click at [226, 309] on div "Jacob Fabina" at bounding box center [218, 309] width 98 height 10
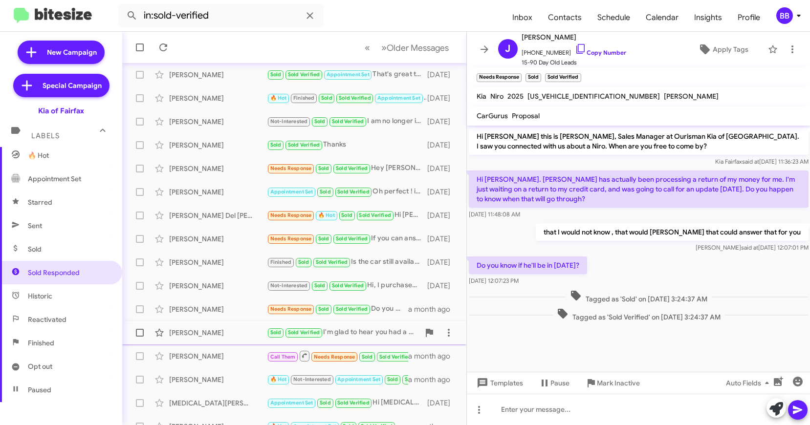
click at [223, 328] on div "Blake Frohnapfel" at bounding box center [218, 333] width 98 height 10
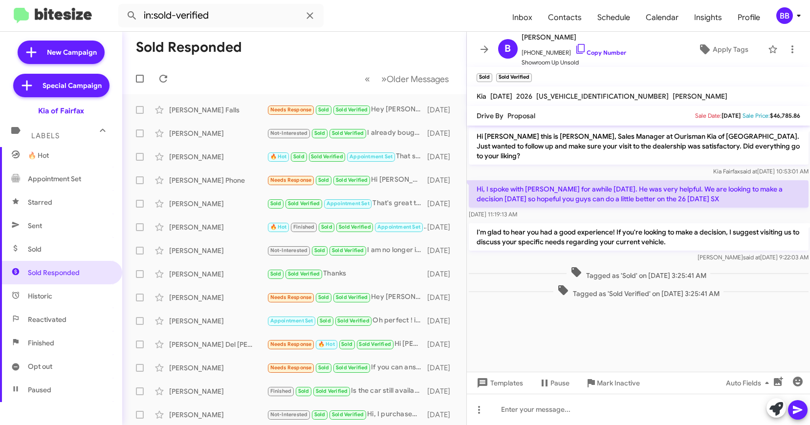
click at [71, 22] on img at bounding box center [53, 16] width 78 height 16
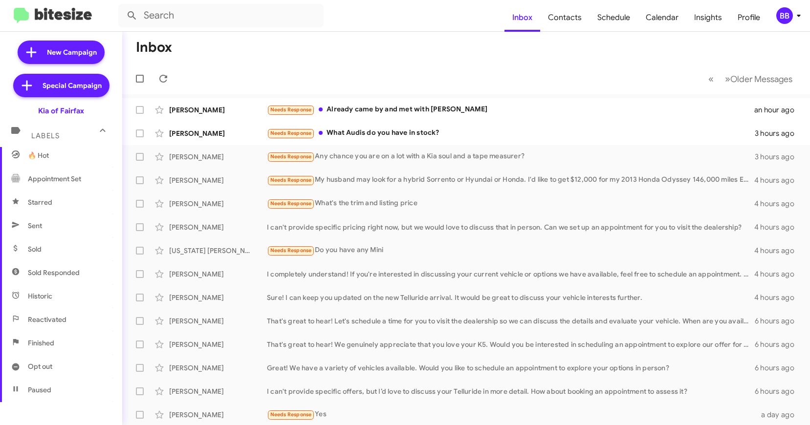
click at [781, 21] on div "BB" at bounding box center [784, 15] width 17 height 17
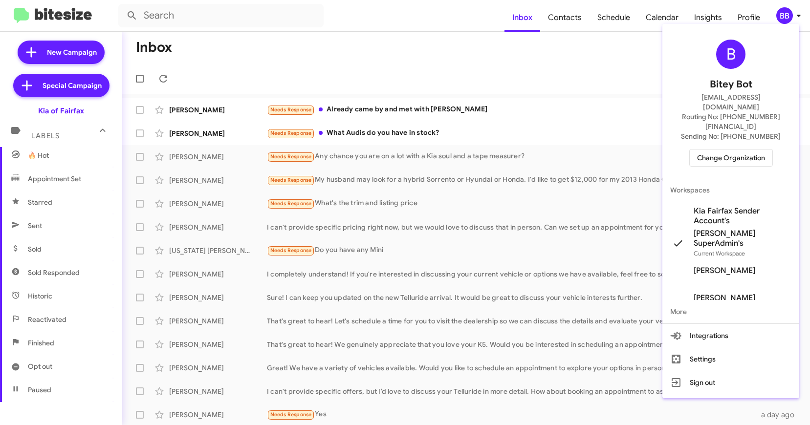
click at [733, 149] on span "Change Organization" at bounding box center [731, 157] width 68 height 17
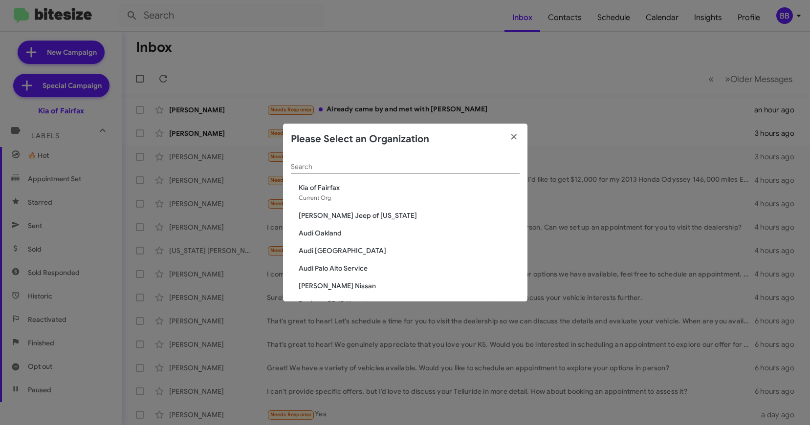
click at [338, 171] on div "Search" at bounding box center [405, 164] width 229 height 19
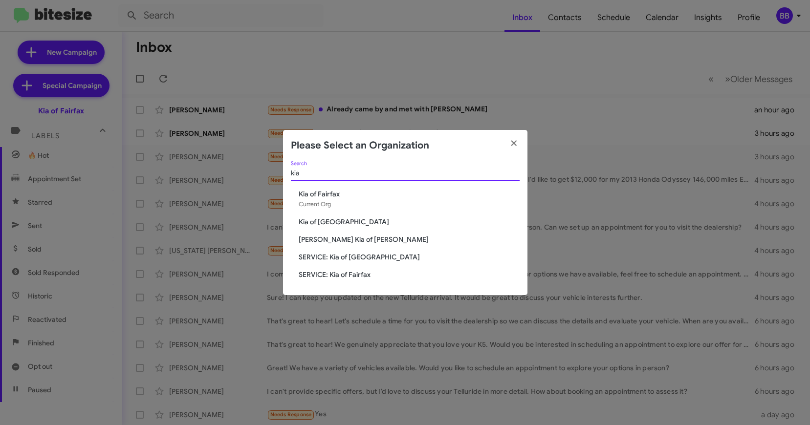
type input "kia"
click at [316, 222] on span "Kia of [GEOGRAPHIC_DATA]" at bounding box center [409, 222] width 221 height 10
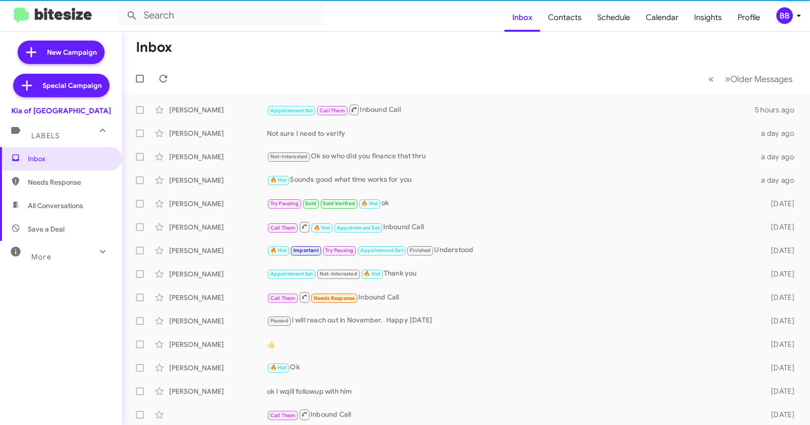
click at [51, 255] on div "More" at bounding box center [51, 253] width 87 height 18
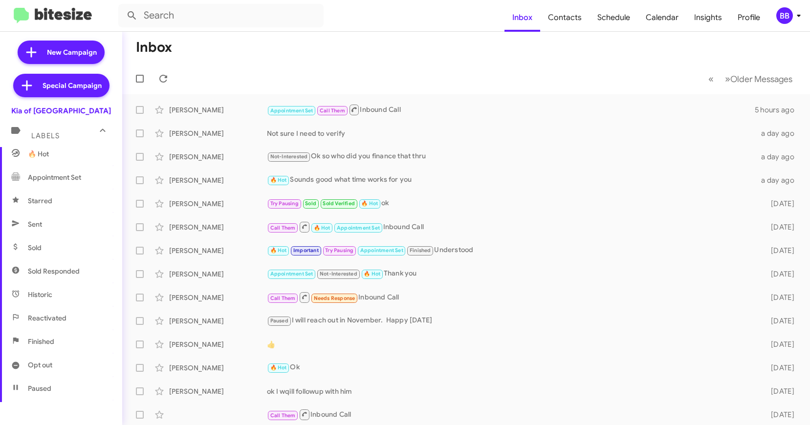
scroll to position [206, 0]
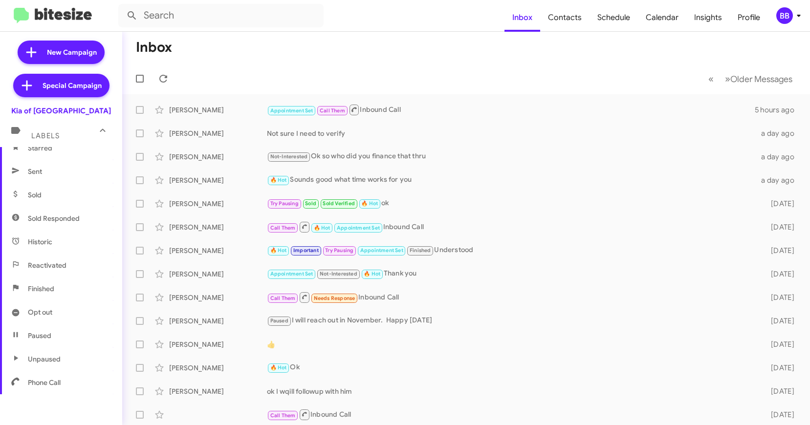
click at [71, 226] on span "Sold Responded" at bounding box center [61, 218] width 122 height 23
type input "in:sold-verified"
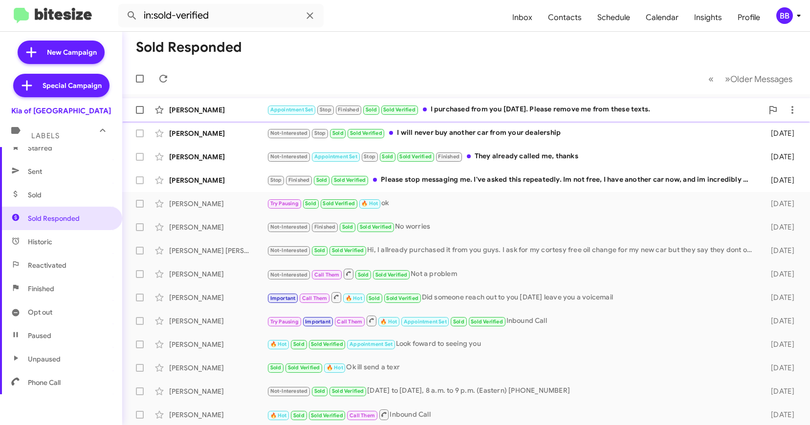
click at [142, 110] on span at bounding box center [140, 110] width 8 height 8
click at [140, 114] on input "checkbox" at bounding box center [139, 114] width 0 height 0
checkbox input "true"
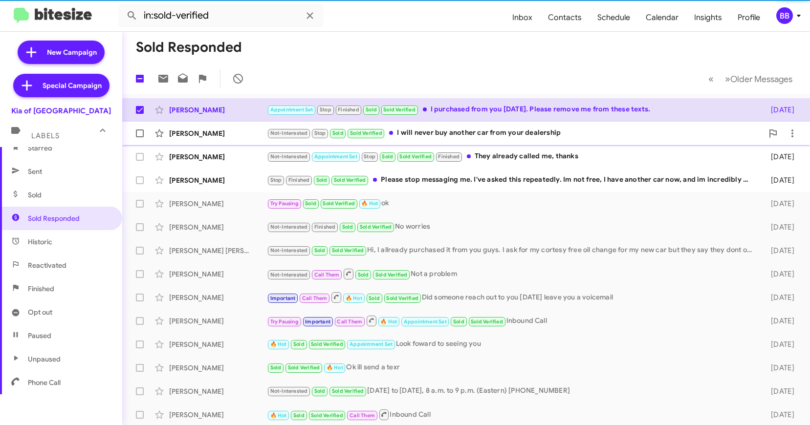
click at [142, 132] on span at bounding box center [140, 133] width 8 height 8
click at [140, 137] on input "checkbox" at bounding box center [139, 137] width 0 height 0
checkbox input "true"
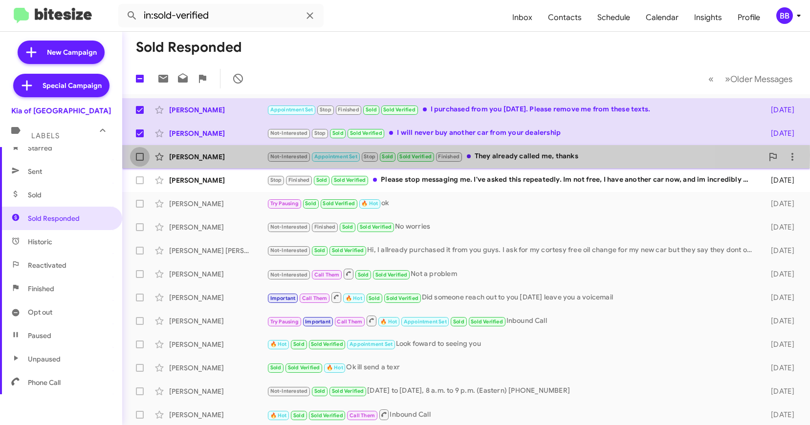
click at [141, 155] on span at bounding box center [140, 157] width 8 height 8
click at [140, 161] on input "checkbox" at bounding box center [139, 161] width 0 height 0
checkbox input "true"
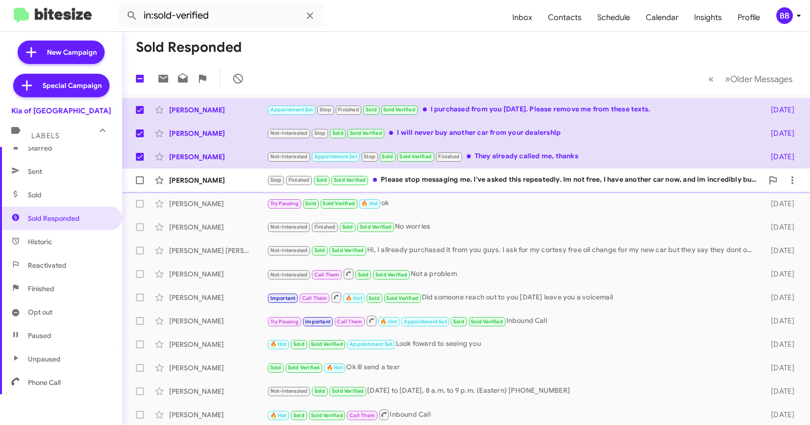
click at [139, 175] on label at bounding box center [140, 181] width 20 height 20
click at [139, 184] on input "checkbox" at bounding box center [139, 184] width 0 height 0
checkbox input "true"
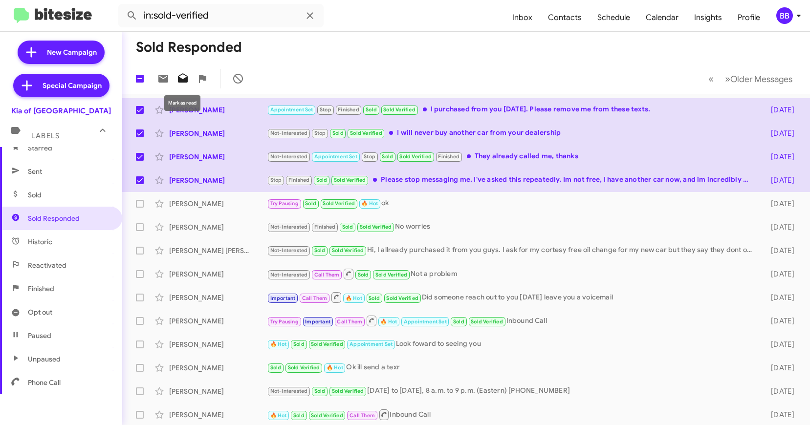
click at [183, 75] on icon at bounding box center [183, 79] width 12 height 12
click at [439, 56] on mat-toolbar-row "Sold Responded" at bounding box center [465, 47] width 687 height 31
click at [419, 62] on mat-toolbar-row "Sold Responded" at bounding box center [465, 47] width 687 height 31
click at [143, 84] on label at bounding box center [140, 79] width 20 height 20
click at [140, 83] on input "checkbox" at bounding box center [139, 83] width 0 height 0
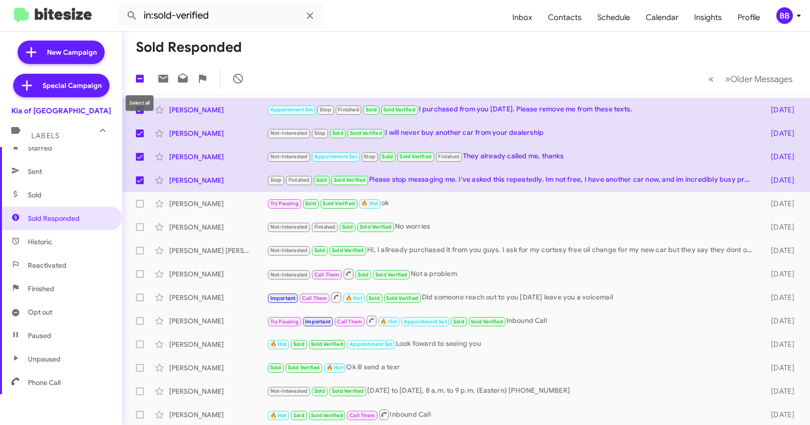
checkbox input "true"
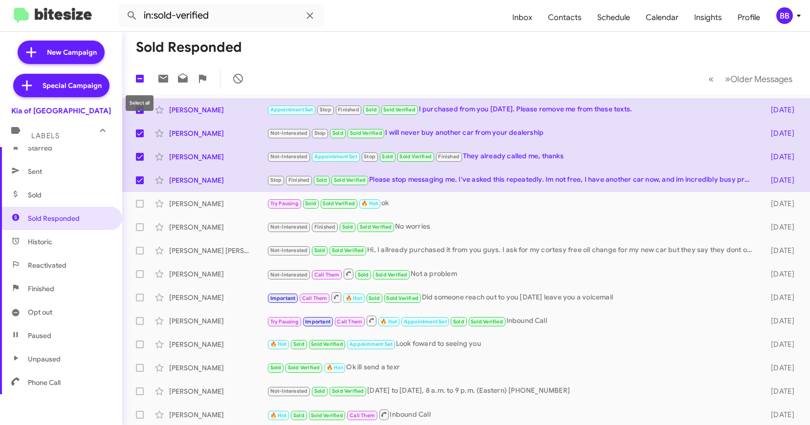
checkbox input "true"
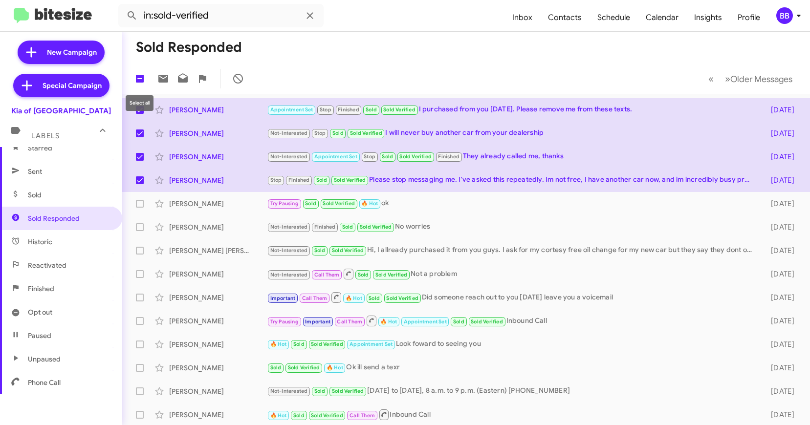
checkbox input "true"
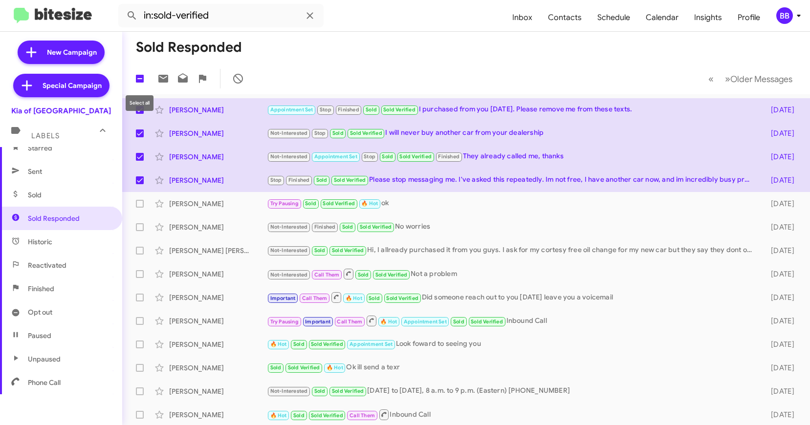
checkbox input "true"
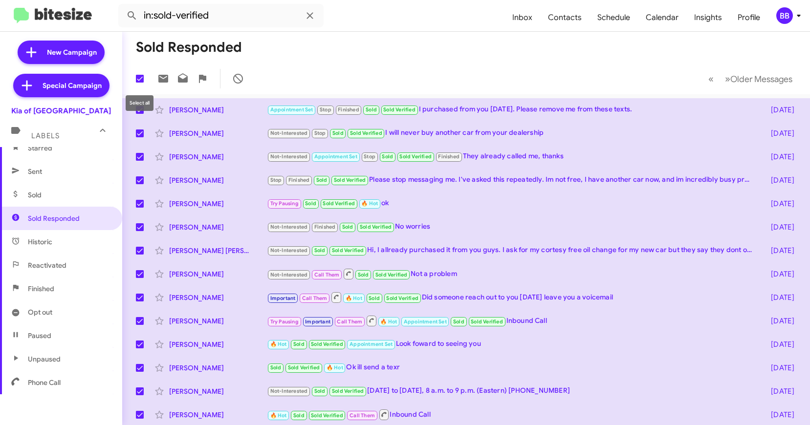
click at [142, 78] on span at bounding box center [140, 79] width 8 height 8
click at [140, 83] on input "checkbox" at bounding box center [139, 83] width 0 height 0
checkbox input "false"
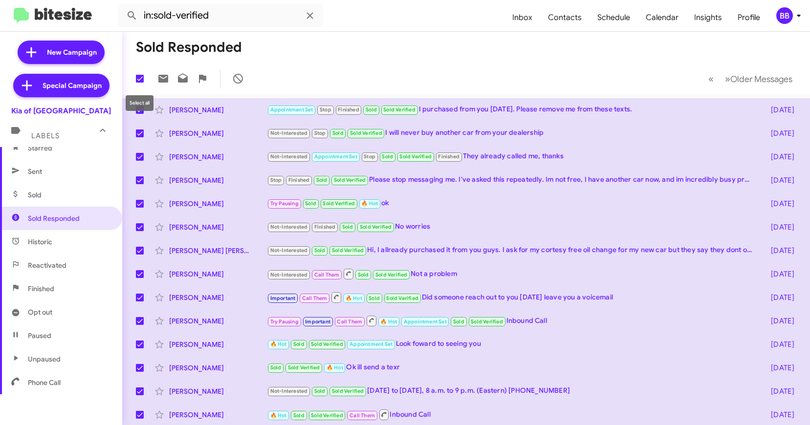
checkbox input "false"
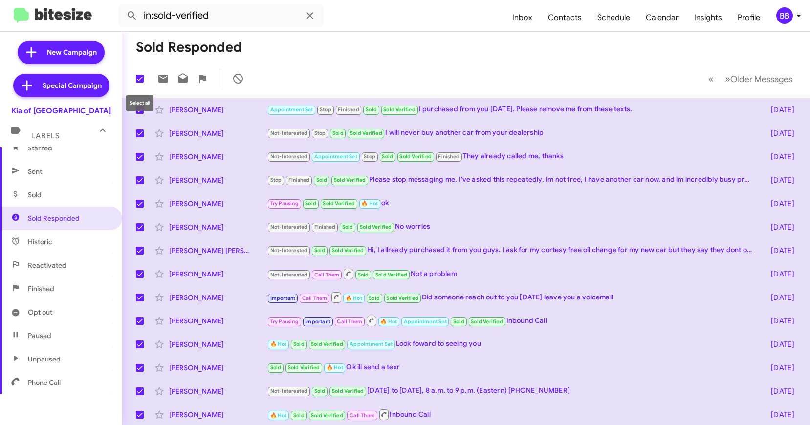
checkbox input "false"
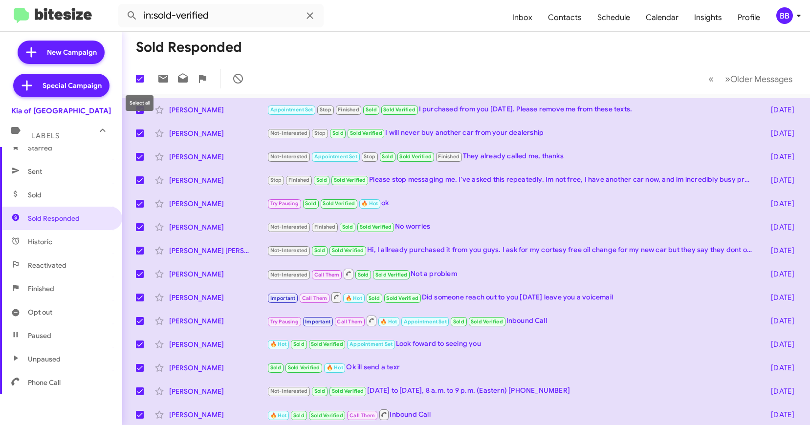
checkbox input "false"
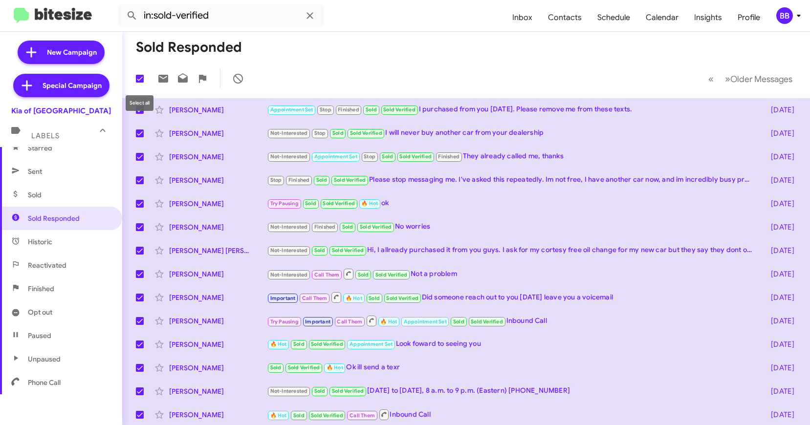
checkbox input "false"
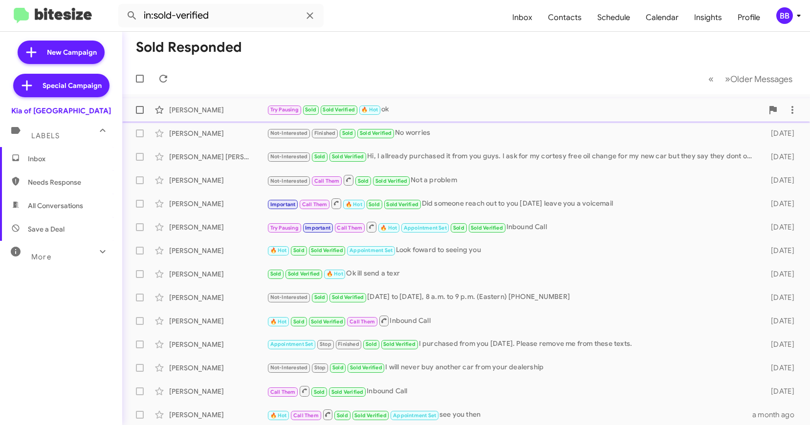
click at [250, 112] on div "[PERSON_NAME]" at bounding box center [218, 110] width 98 height 10
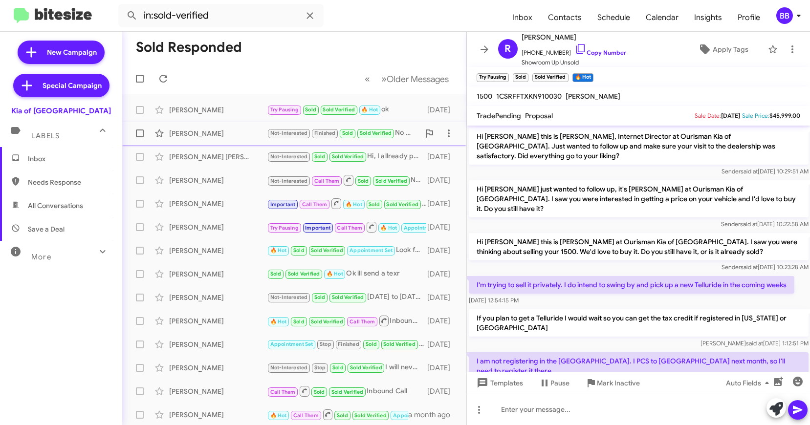
click at [186, 142] on div "[PERSON_NAME] Not-Interested Finished Sold Sold Verified No worries [DATE]" at bounding box center [294, 134] width 328 height 20
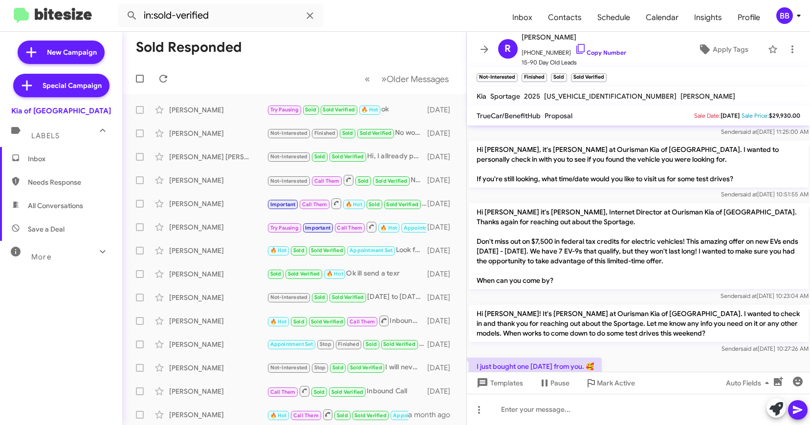
scroll to position [234, 0]
click at [242, 159] on div "[PERSON_NAME] [PERSON_NAME]" at bounding box center [218, 157] width 98 height 10
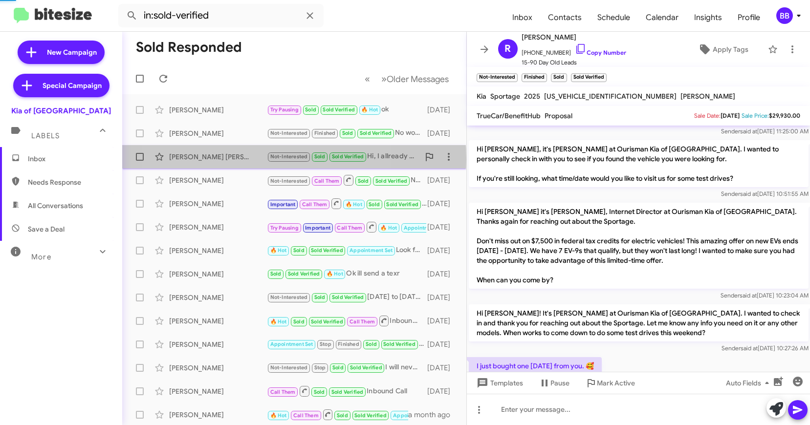
scroll to position [11, 0]
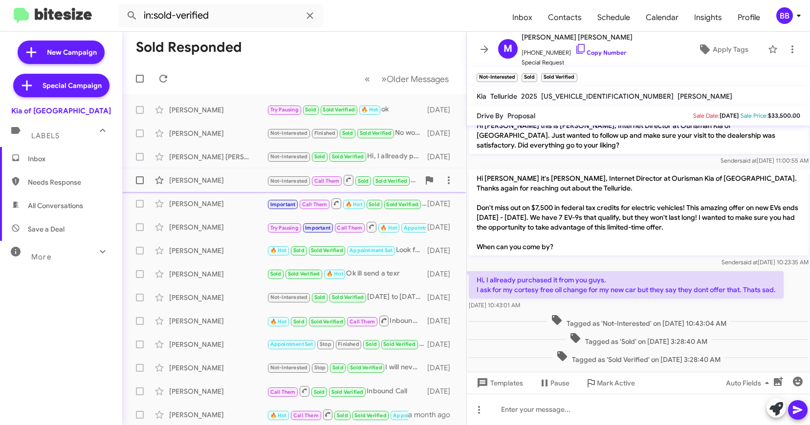
click at [229, 175] on div "[PERSON_NAME]" at bounding box center [218, 180] width 98 height 10
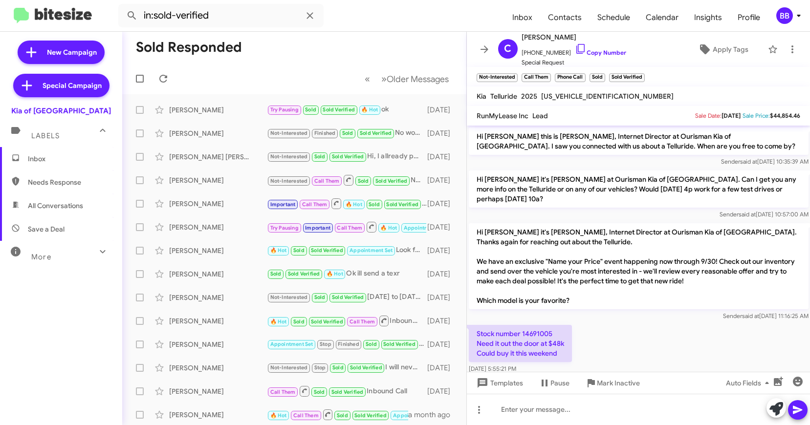
click at [781, 13] on div "BB" at bounding box center [784, 15] width 17 height 17
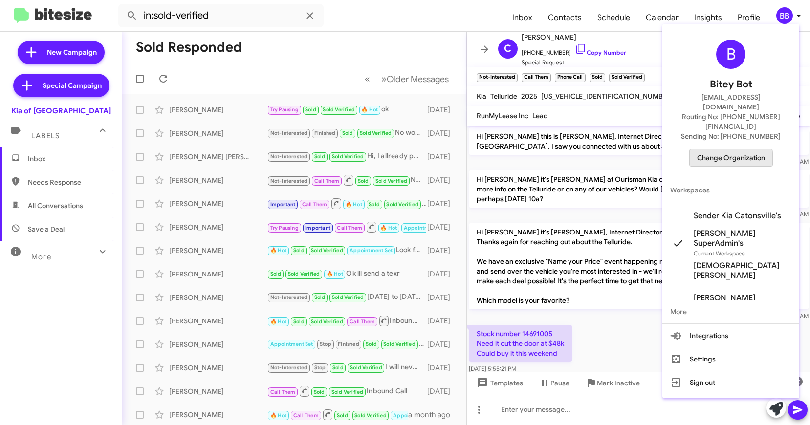
click at [720, 149] on span "Change Organization" at bounding box center [731, 157] width 68 height 17
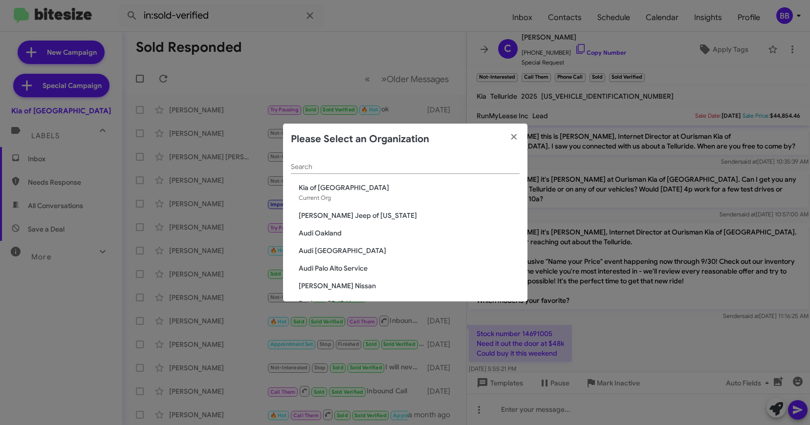
click at [377, 165] on input "Search" at bounding box center [405, 167] width 229 height 8
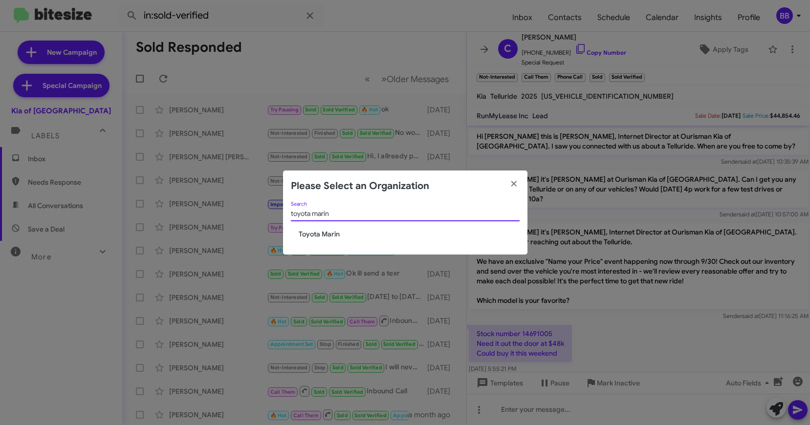
type input "toyota marin"
click at [318, 235] on span "Toyota Marin" at bounding box center [409, 234] width 221 height 10
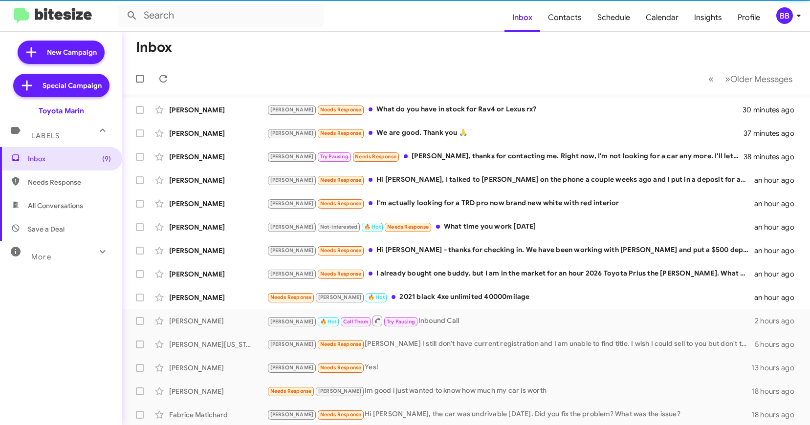
click at [91, 262] on mat-expansion-panel-header "More" at bounding box center [61, 252] width 122 height 23
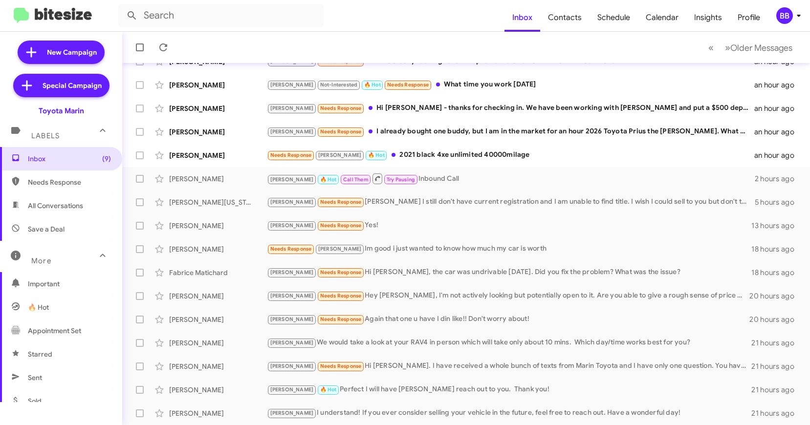
scroll to position [206, 0]
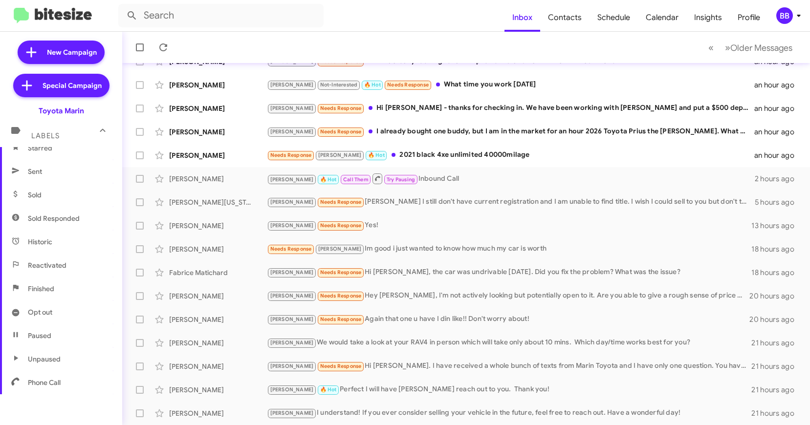
click at [56, 216] on span "Sold Responded" at bounding box center [54, 218] width 52 height 10
type input "in:sold-verified"
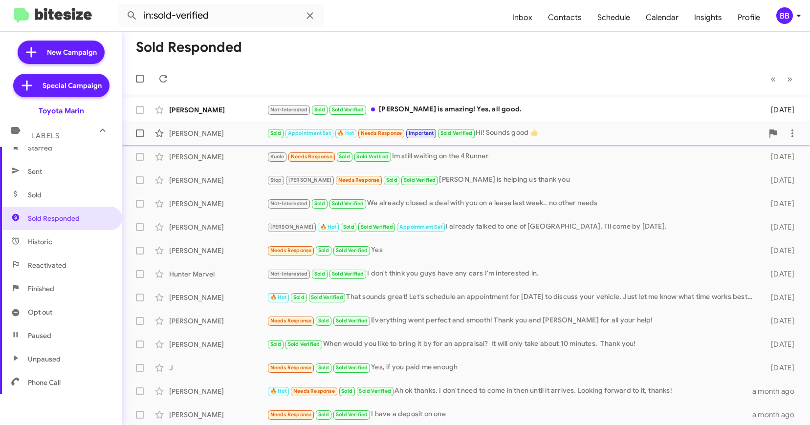
click at [220, 138] on div "[PERSON_NAME]" at bounding box center [218, 133] width 98 height 10
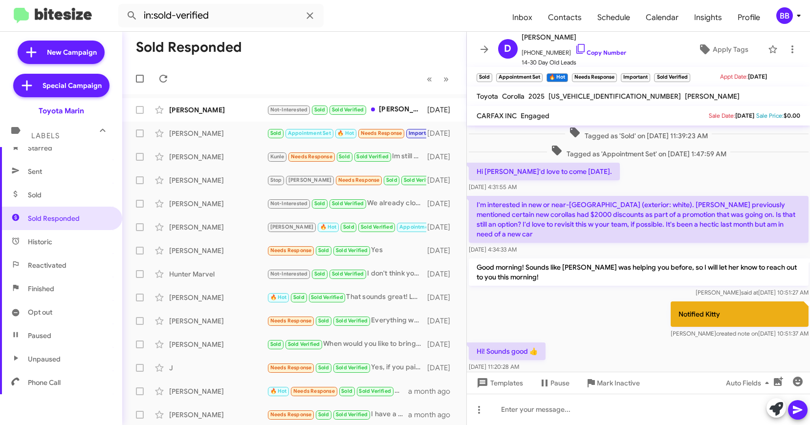
scroll to position [43, 0]
click at [238, 156] on div "[PERSON_NAME]" at bounding box center [218, 157] width 98 height 10
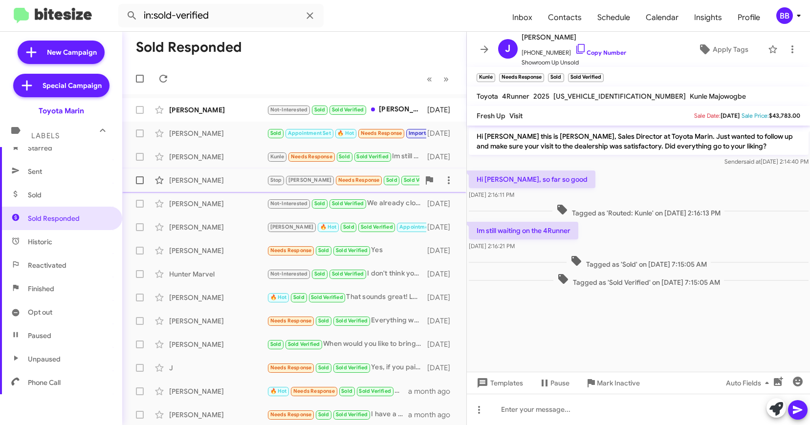
click at [214, 183] on div "[PERSON_NAME]" at bounding box center [218, 180] width 98 height 10
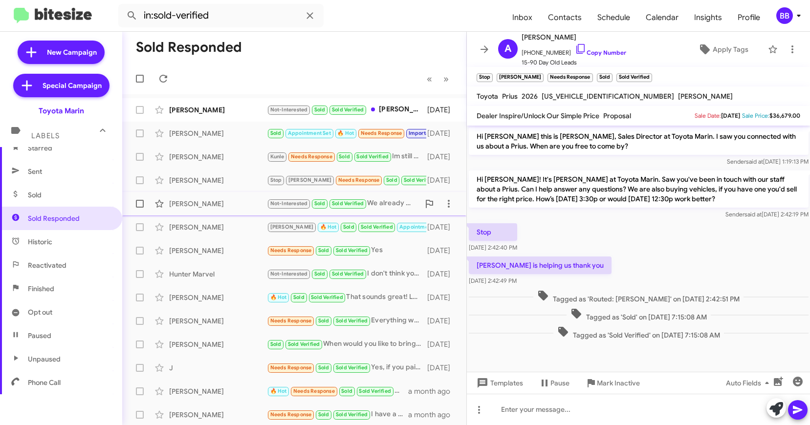
click at [223, 200] on div "[PERSON_NAME]" at bounding box center [218, 204] width 98 height 10
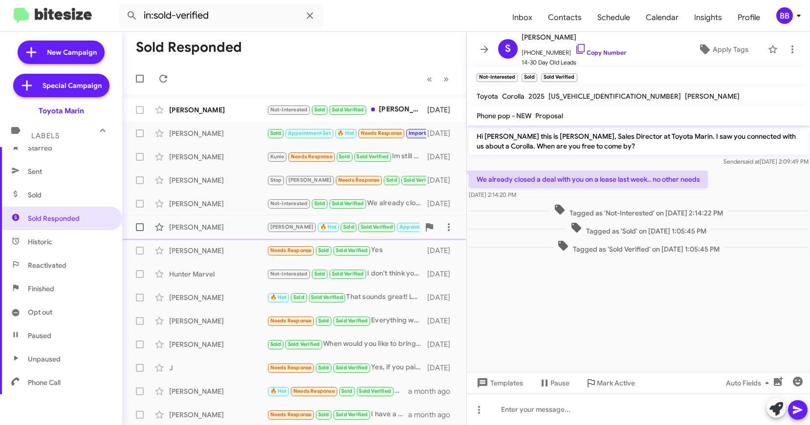
click at [233, 223] on div "[PERSON_NAME]" at bounding box center [218, 227] width 98 height 10
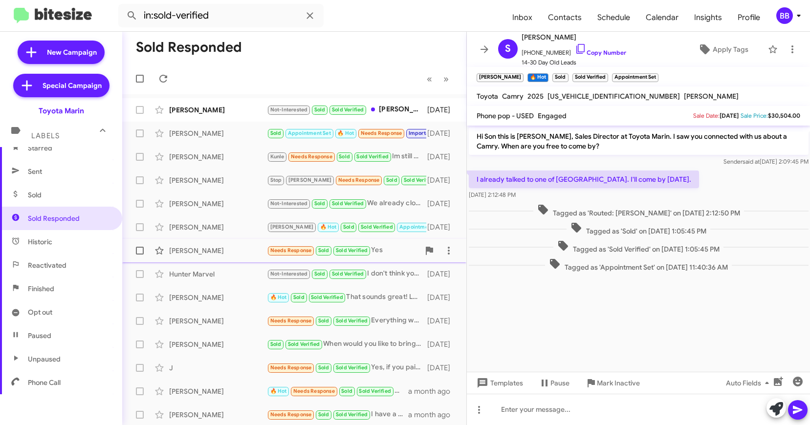
click at [235, 250] on div "[PERSON_NAME]" at bounding box center [218, 251] width 98 height 10
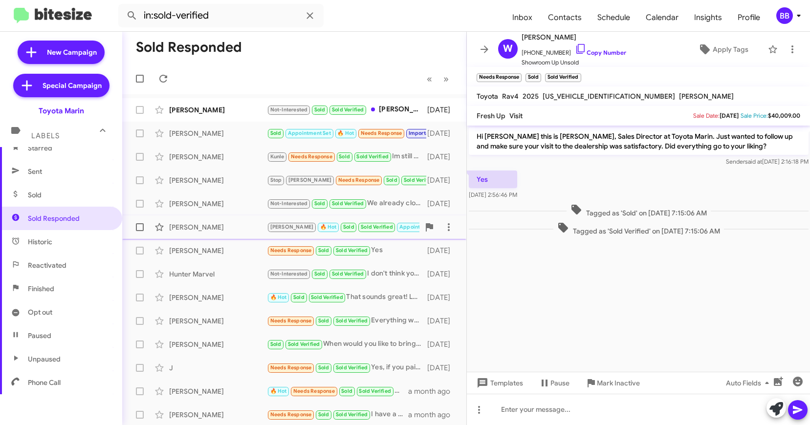
click at [226, 226] on div "[PERSON_NAME]" at bounding box center [218, 227] width 98 height 10
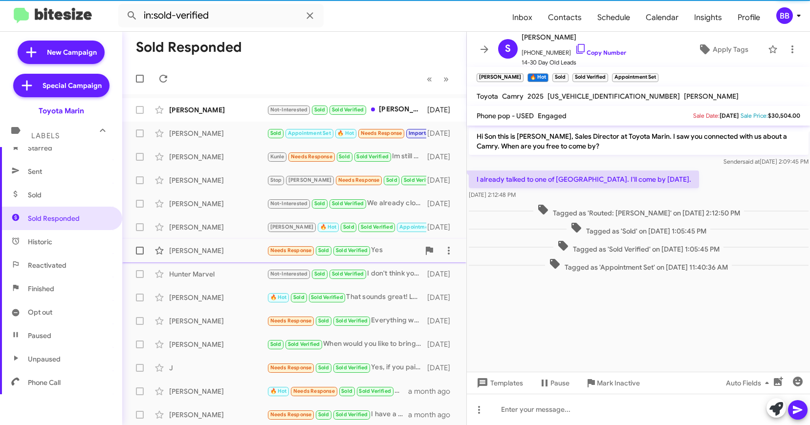
click at [226, 254] on div "[PERSON_NAME]" at bounding box center [218, 251] width 98 height 10
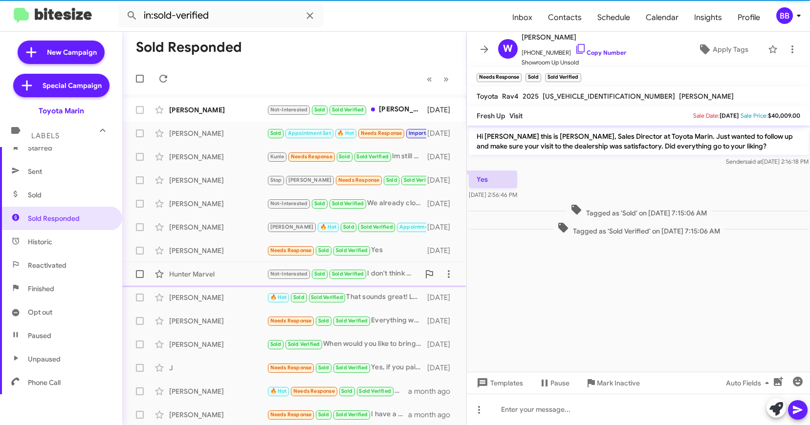
click at [229, 277] on div "Hunter Marvel" at bounding box center [218, 274] width 98 height 10
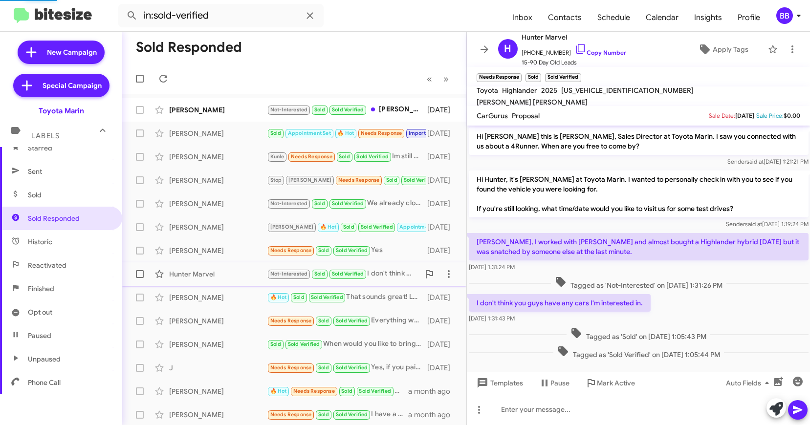
scroll to position [7, 0]
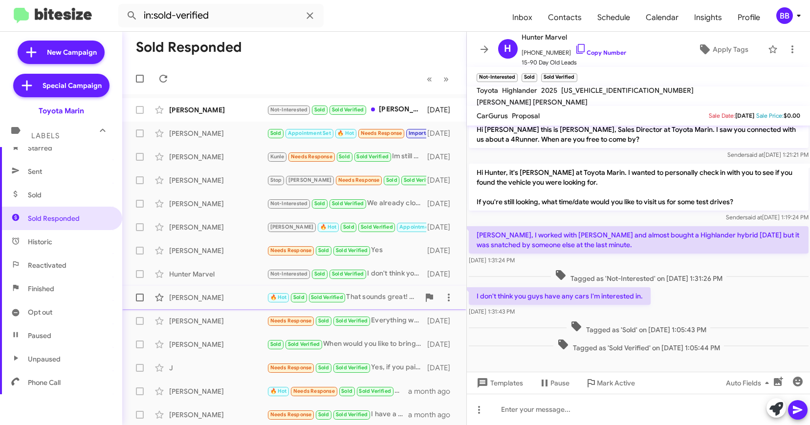
click at [233, 295] on div "[PERSON_NAME]" at bounding box center [218, 298] width 98 height 10
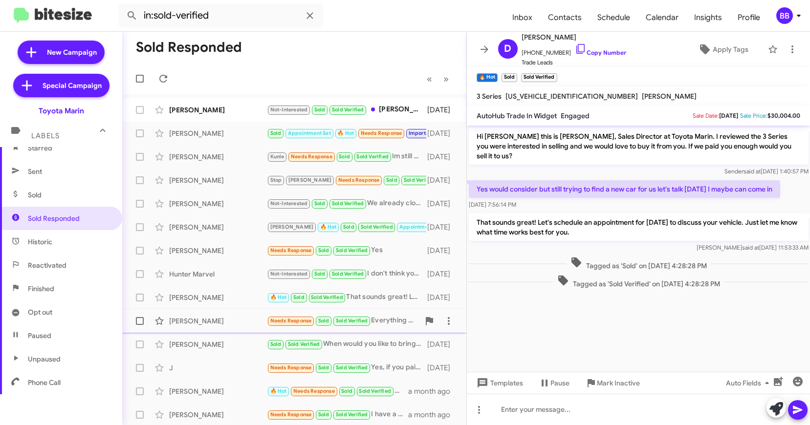
click at [224, 331] on span "[PERSON_NAME] Needs Response Sold Sold Verified Everything went perfect and smo…" at bounding box center [294, 320] width 344 height 23
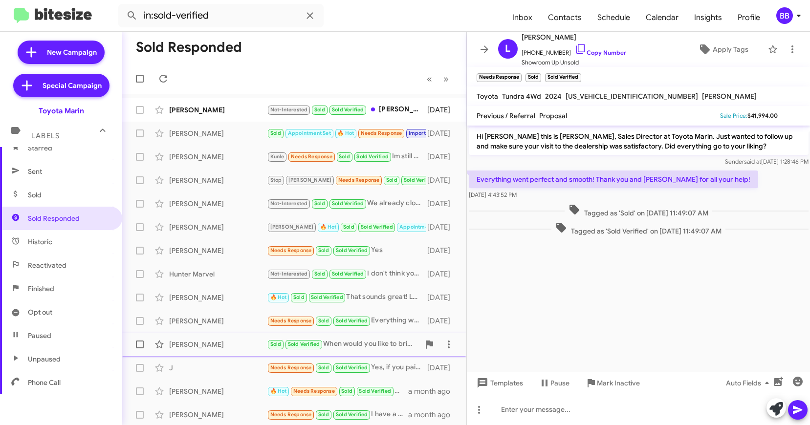
click at [223, 337] on div "[PERSON_NAME] Sold Sold Verified When would you like to bring it by for an appr…" at bounding box center [294, 345] width 328 height 20
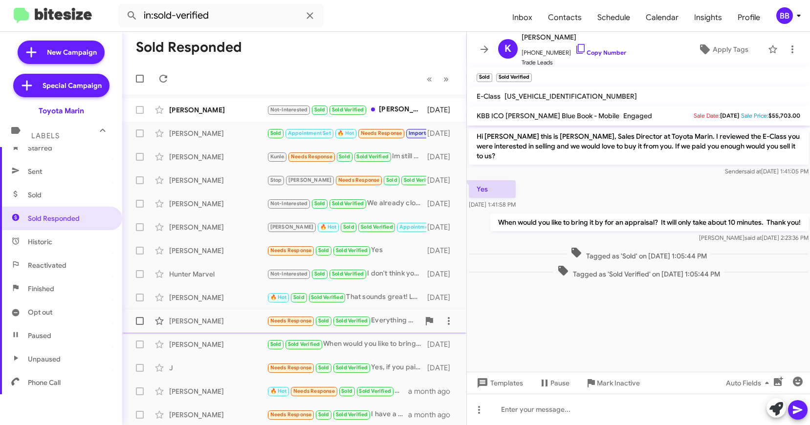
scroll to position [1, 0]
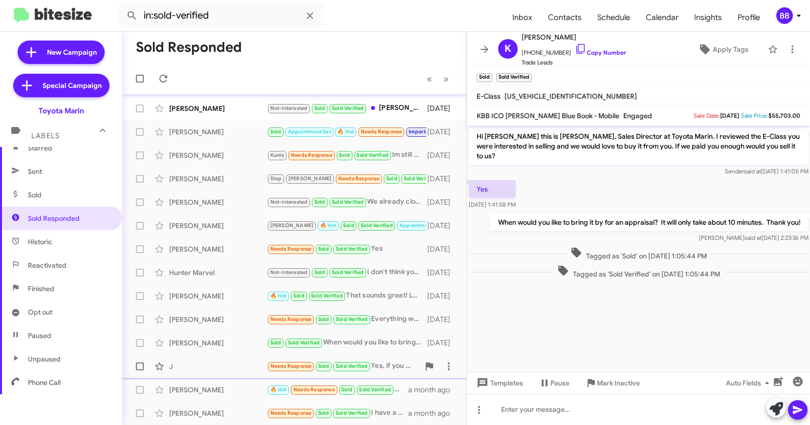
click at [219, 364] on div "J" at bounding box center [218, 367] width 98 height 10
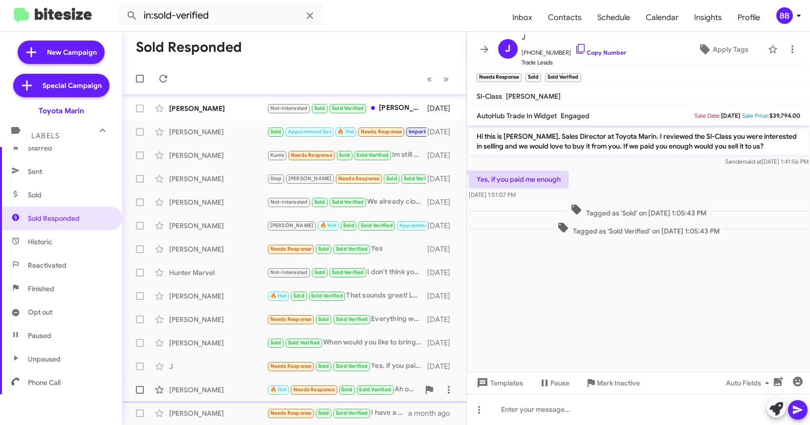
click at [223, 385] on div "[PERSON_NAME]" at bounding box center [218, 390] width 98 height 10
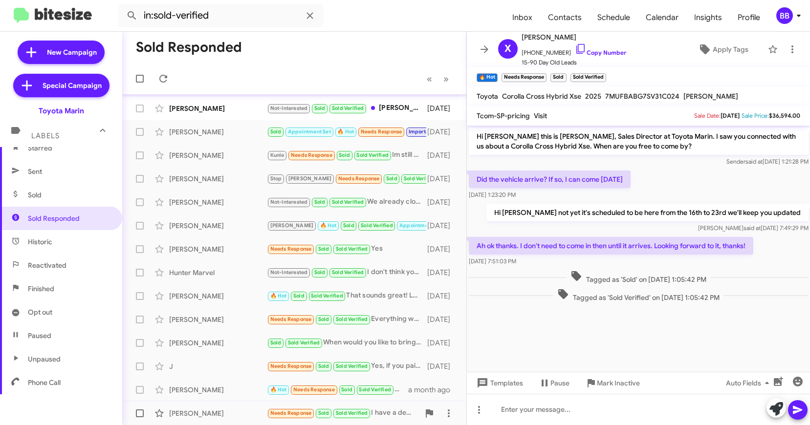
click at [218, 415] on div "[PERSON_NAME]" at bounding box center [218, 413] width 98 height 10
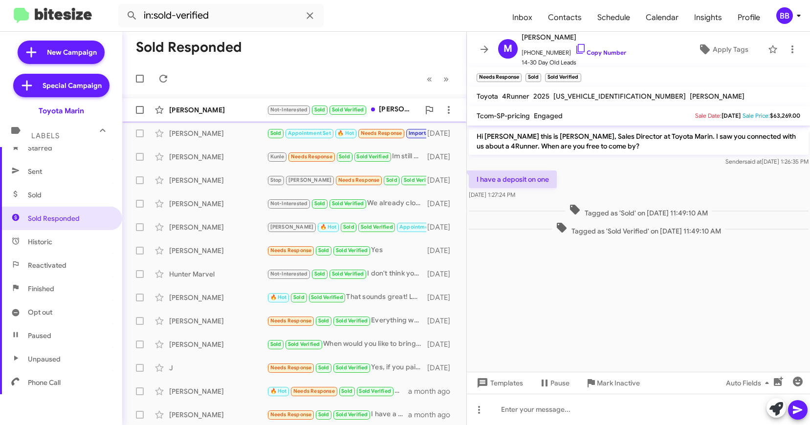
click at [218, 118] on div "[PERSON_NAME] Not-Interested Sold Sold Verified [PERSON_NAME] is amazing! Yes, …" at bounding box center [294, 110] width 328 height 20
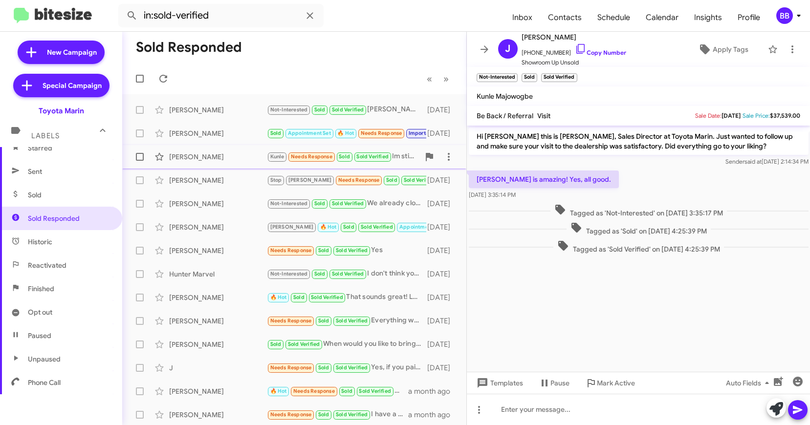
click at [225, 145] on span "[PERSON_NAME] [PERSON_NAME] Needs Response Sold Sold Verified Im still waiting …" at bounding box center [294, 156] width 344 height 23
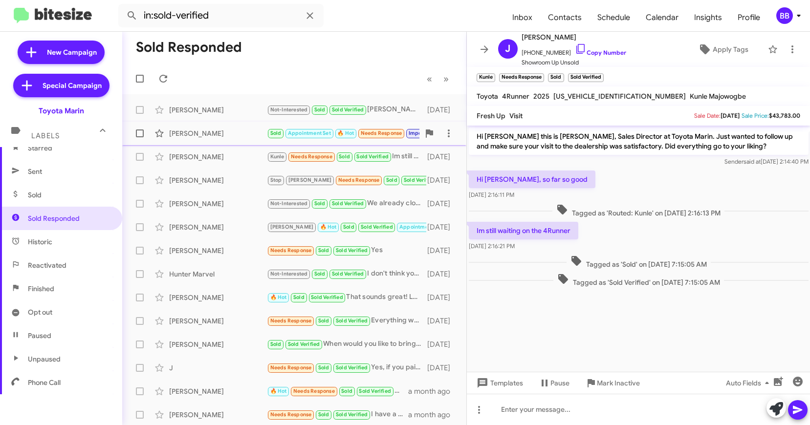
click at [225, 132] on div "[PERSON_NAME]" at bounding box center [218, 133] width 98 height 10
